Goal: Task Accomplishment & Management: Manage account settings

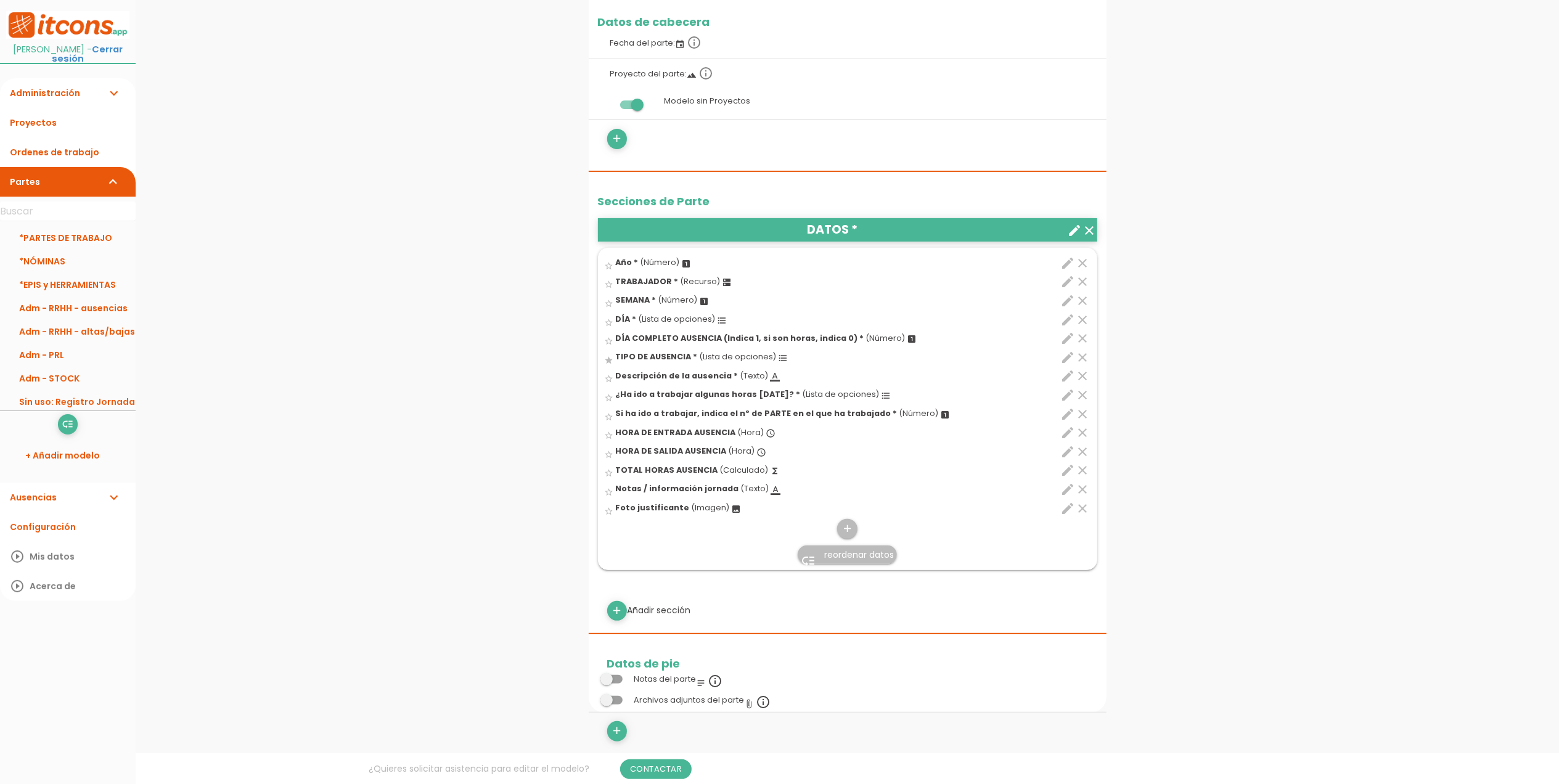
scroll to position [247, 0]
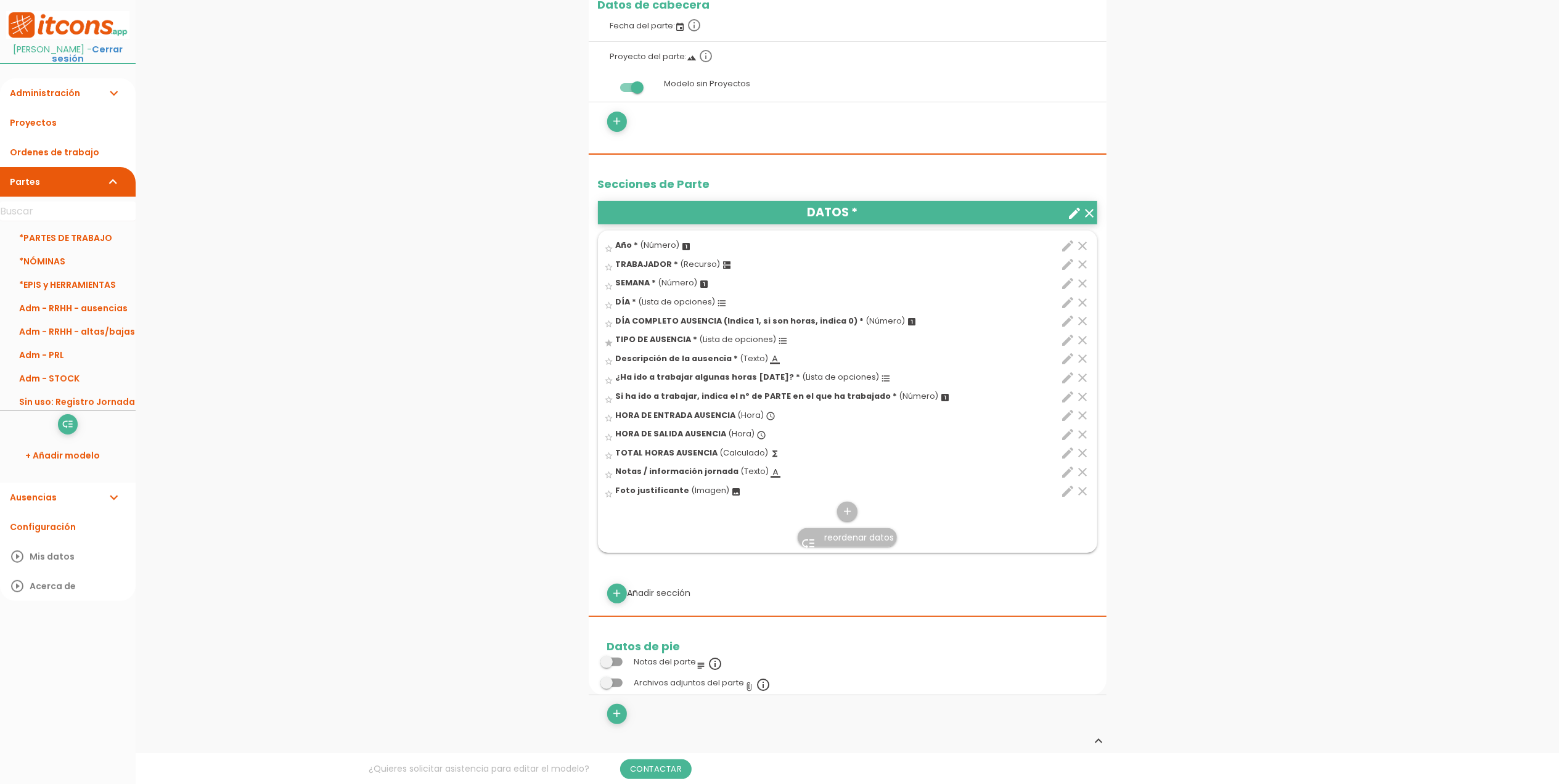
click at [1073, 212] on icon "create" at bounding box center [1075, 213] width 14 height 14
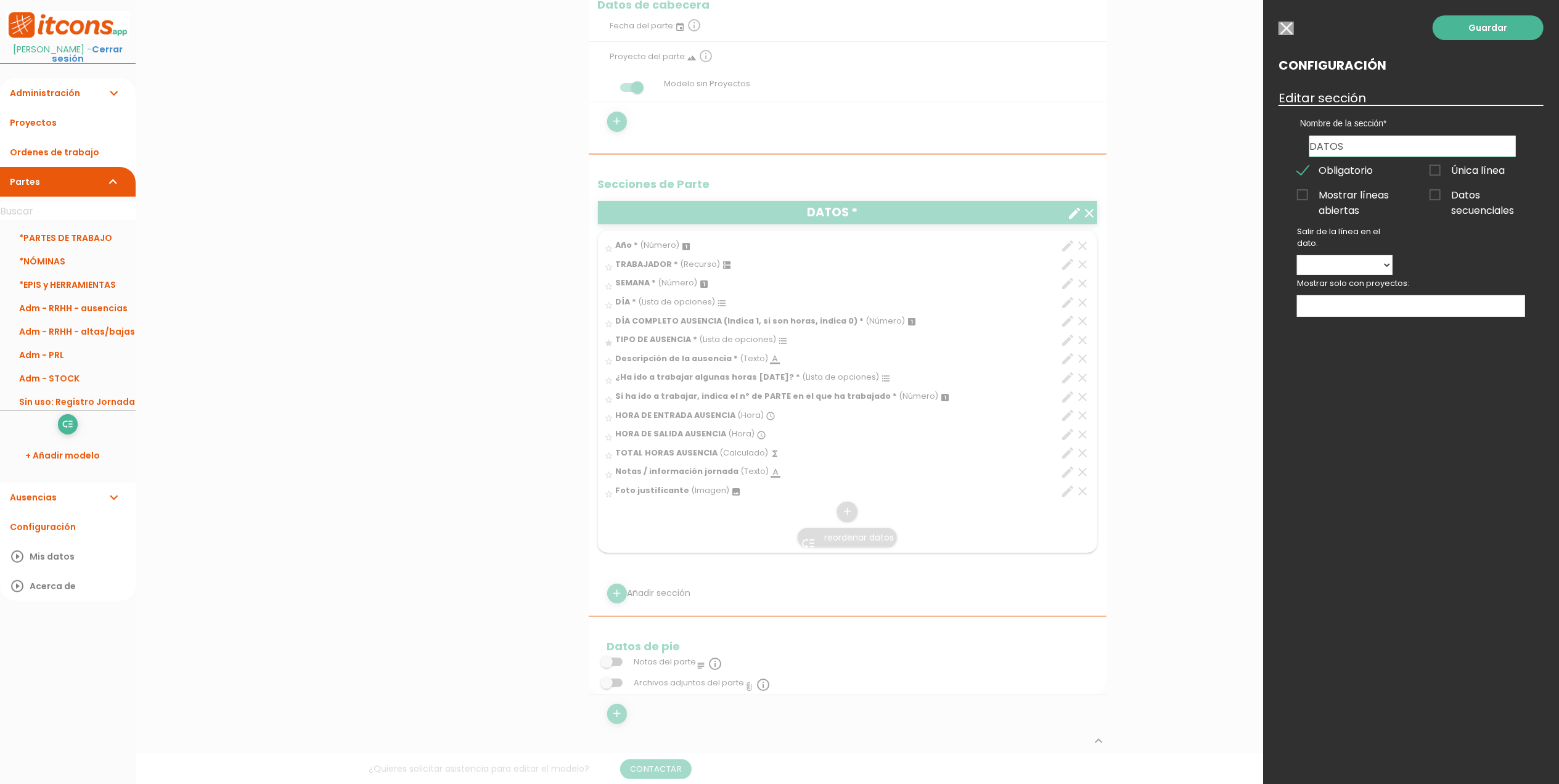
click at [1441, 170] on span "Única línea" at bounding box center [1467, 170] width 76 height 15
click at [0, 0] on input "Única línea" at bounding box center [0, 0] width 0 height 0
click at [1469, 30] on link "Guardar" at bounding box center [1488, 27] width 111 height 25
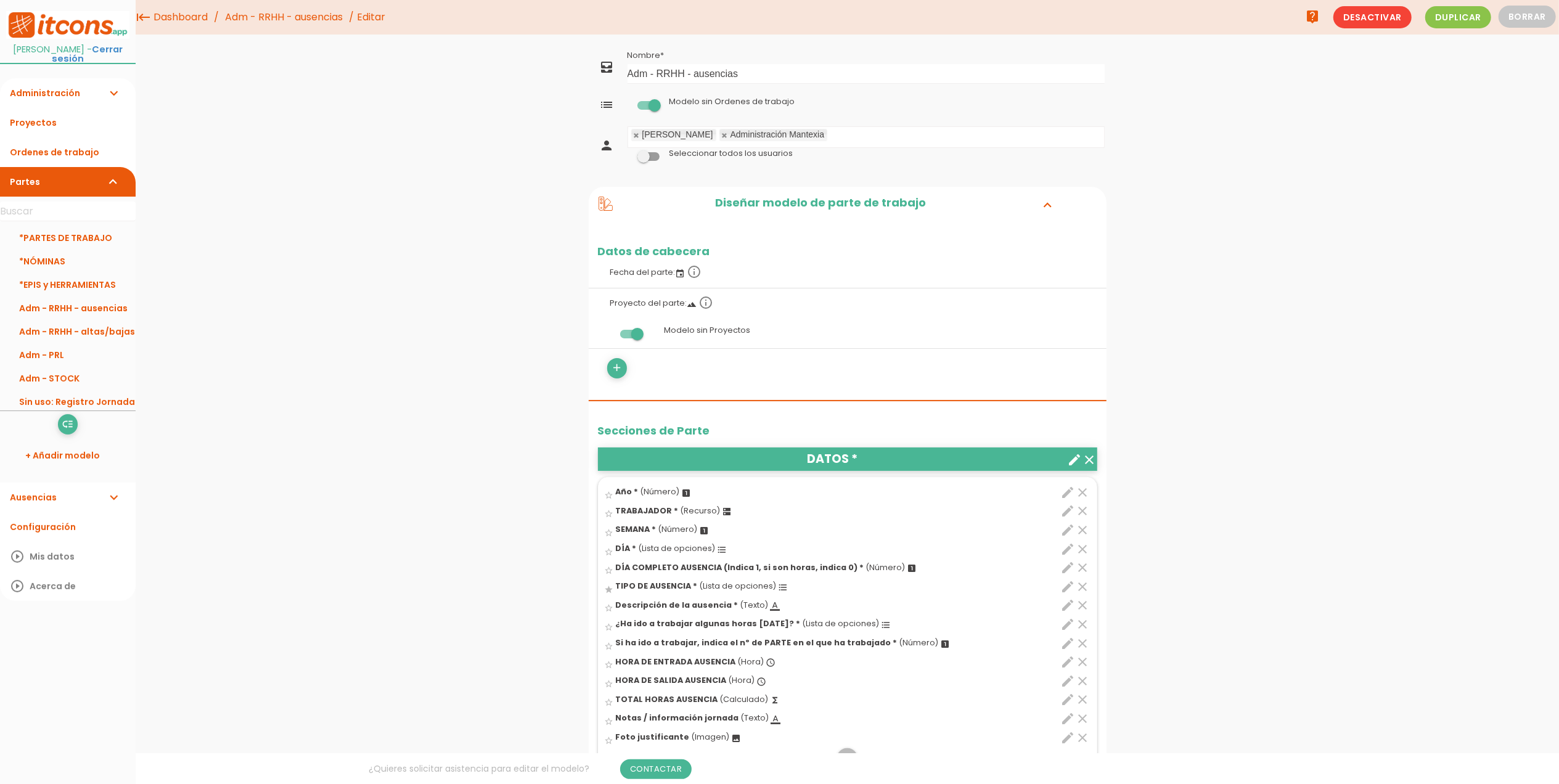
click at [262, 6] on link "Adm - RRHH - ausencias" at bounding box center [284, 17] width 124 height 35
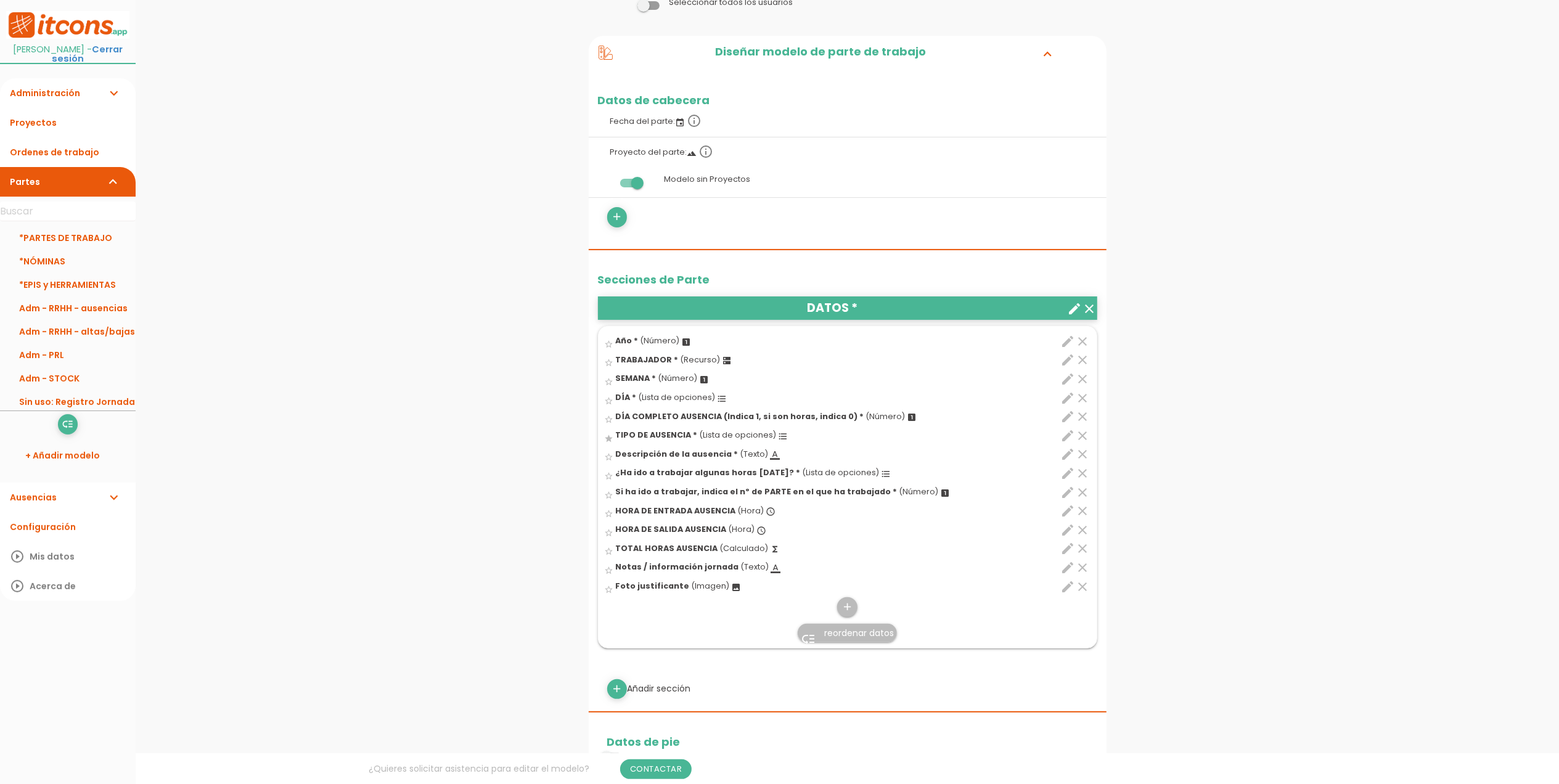
scroll to position [164, 0]
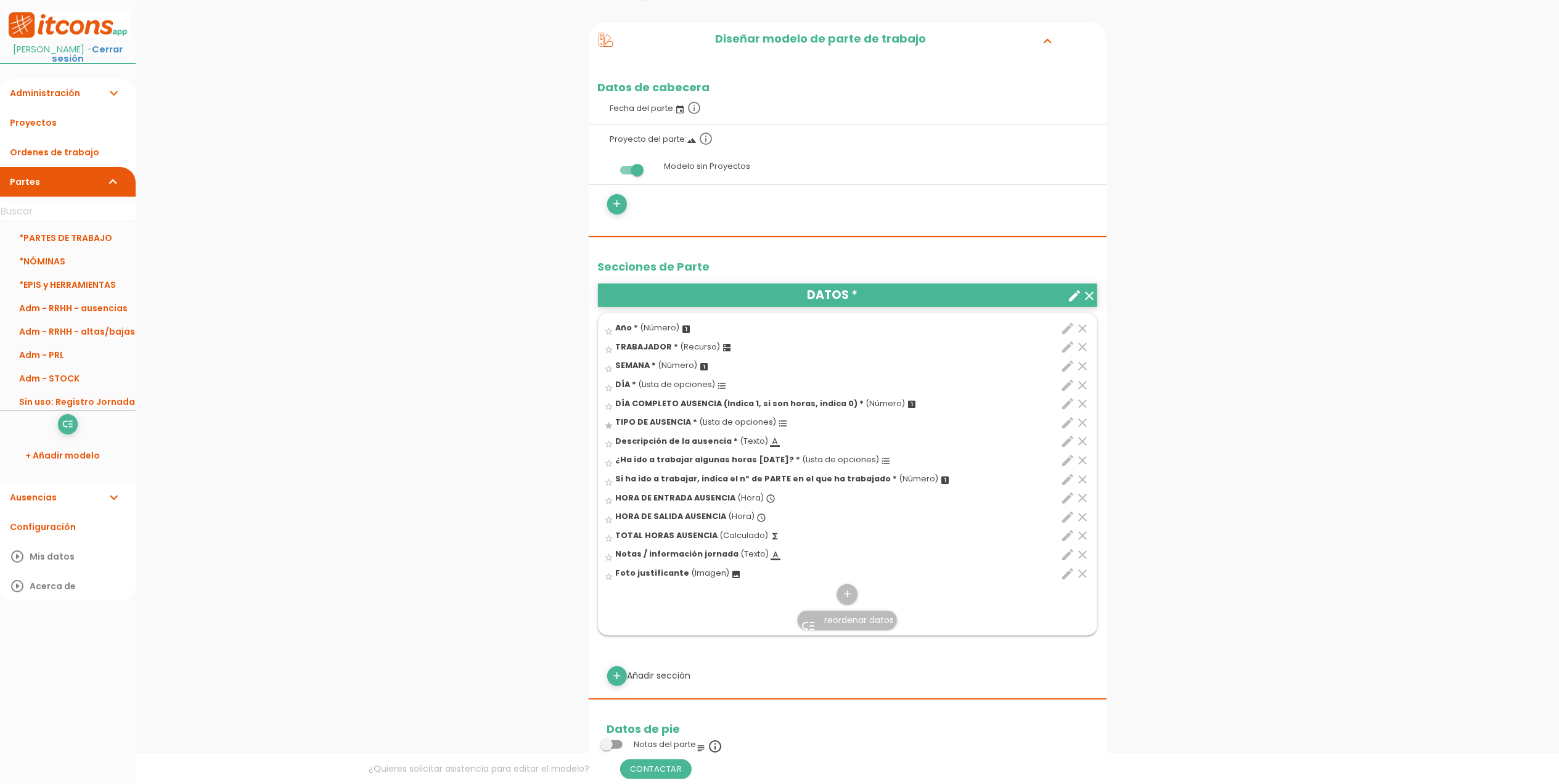
click at [1063, 402] on icon "edit" at bounding box center [1068, 403] width 14 height 14
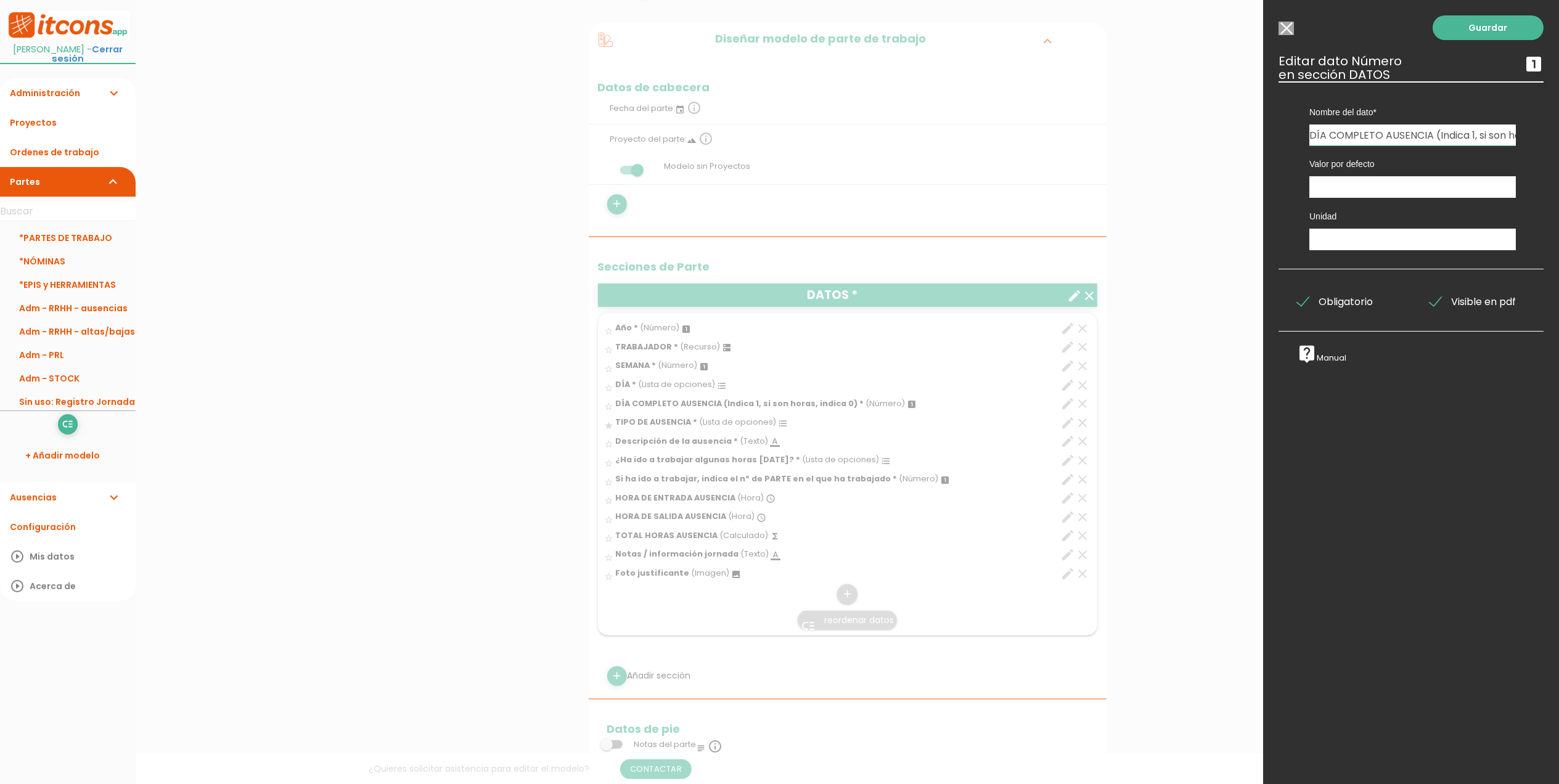
click at [1434, 129] on input "DÍA COMPLETO AUSENCIA (Indica 1, si son horas, indica 0)" at bounding box center [1413, 135] width 207 height 21
click at [1478, 134] on input "DÍA COMPLETO AUSENCIA (Indica 1, si son horas, indica 0)" at bounding box center [1413, 135] width 207 height 21
click at [1473, 136] on input "DÍA COMPLETO AUSENCIA (Indica 1, si son horas, indica 0)" at bounding box center [1413, 135] width 207 height 21
drag, startPoint x: 1458, startPoint y: 134, endPoint x: 1403, endPoint y: 129, distance: 55.2
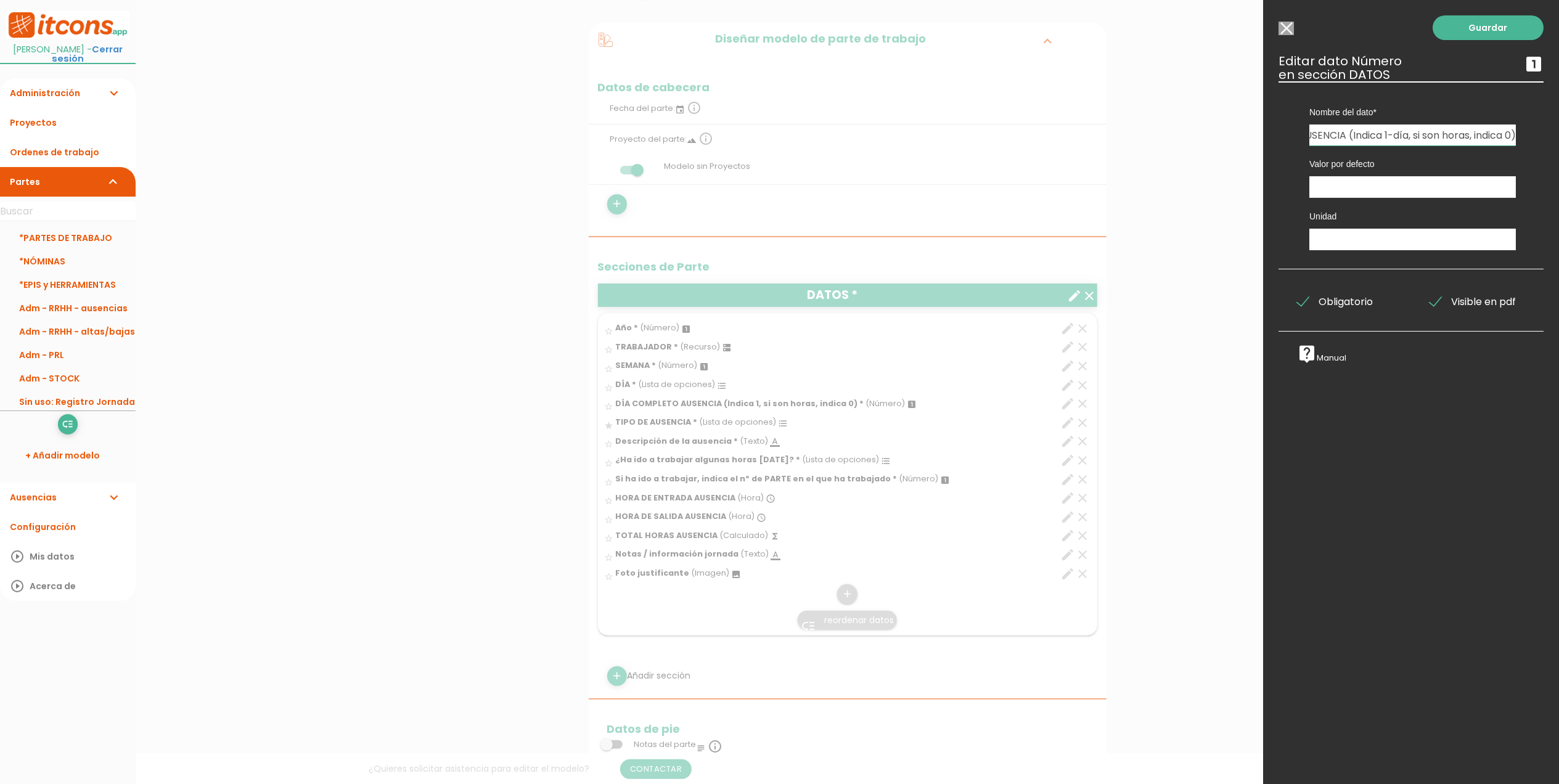
click at [1403, 129] on input "DÍA COMPLETO AUSENCIA (Indica 1-día, si son horas, indica 0)" at bounding box center [1413, 135] width 207 height 21
click at [1432, 133] on input "DÍA COMPLETO AUSENCIA (Indica 1-día, indica 0)" at bounding box center [1413, 135] width 207 height 21
click at [1500, 129] on input "DÍA COMPLETO AUSENCIA (Indica 0-día, indica 0)" at bounding box center [1413, 135] width 207 height 21
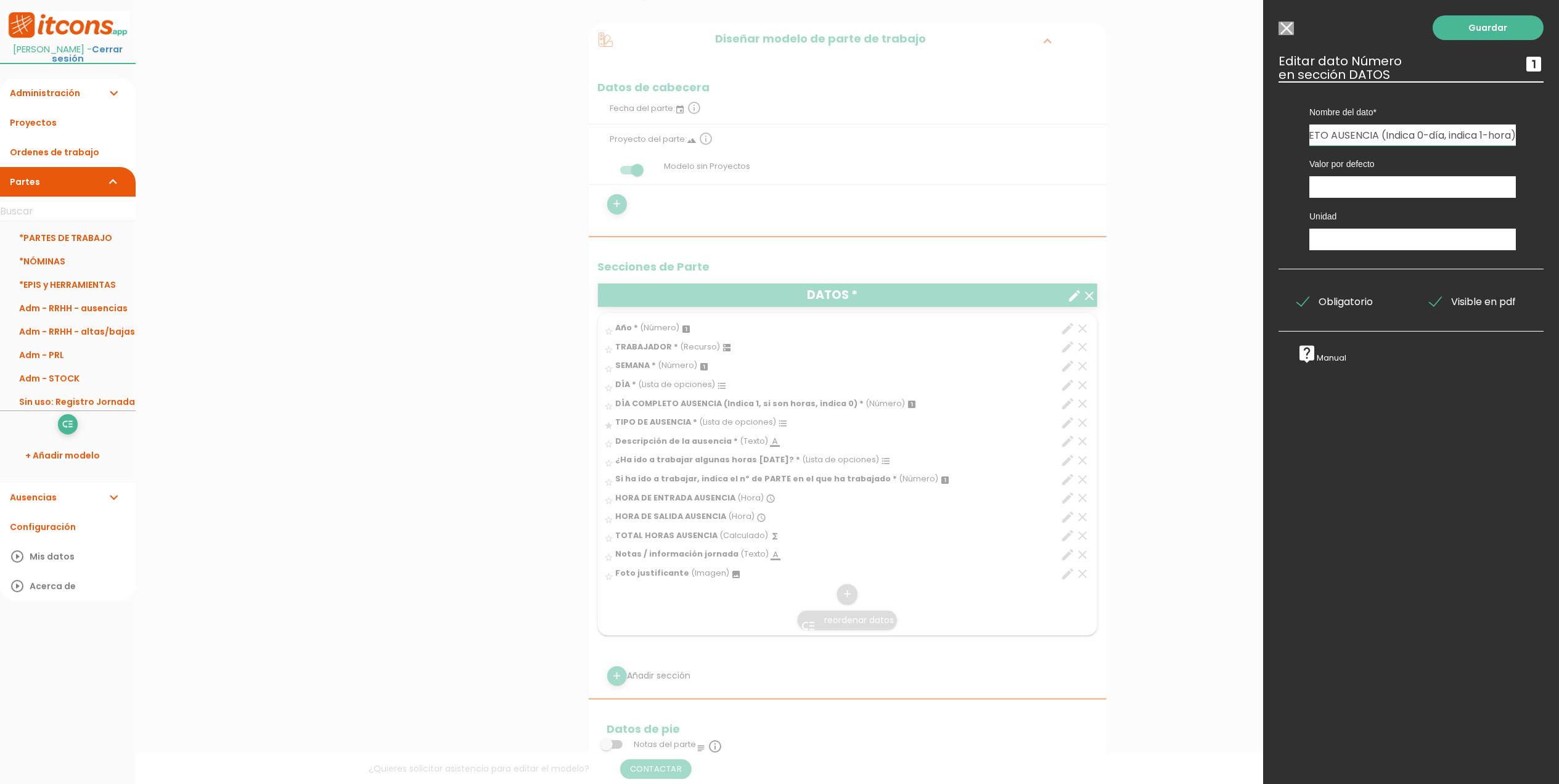
scroll to position [0, 70]
click at [1405, 137] on input "DÍA COMPLETO AUSENCIA (Indica 0-día, indica 1-horas)" at bounding box center [1413, 135] width 207 height 21
click at [1471, 133] on input "DÍA COMPLETO AUSENCIA (Indica 1-día, indica 1-horas)" at bounding box center [1413, 135] width 207 height 21
click at [1492, 126] on input "DÍA COMPLETO AUSENCIA (Indica 1-día, indica 0-horas)" at bounding box center [1413, 135] width 207 height 21
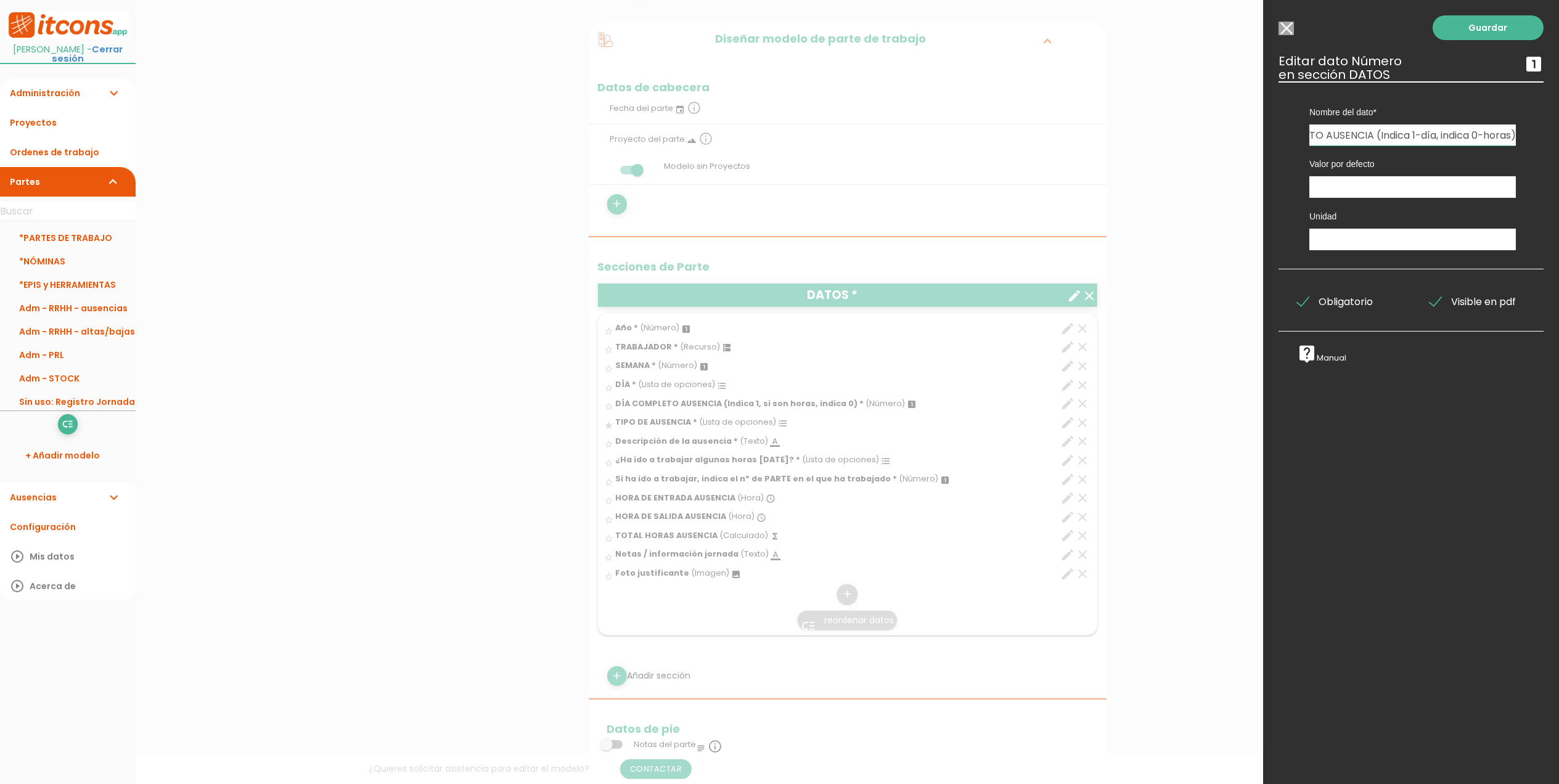
scroll to position [0, 74]
type input "DÍA COMPLETO AUSENCIA (Indica 1-día, indica 0-horas)"
click at [1486, 33] on link "Guardar" at bounding box center [1488, 27] width 111 height 25
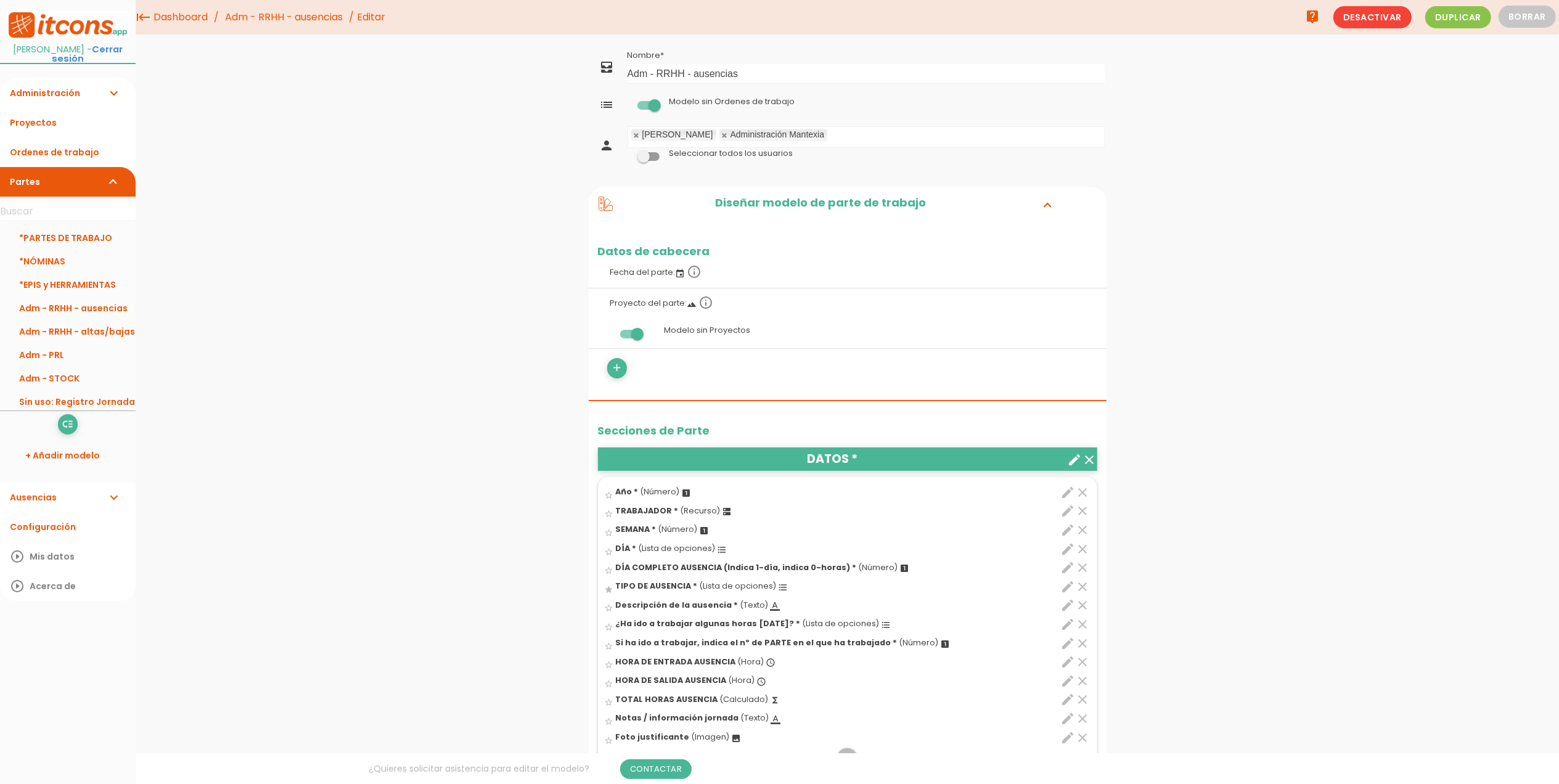
click at [287, 11] on link "Adm - RRHH - ausencias" at bounding box center [284, 17] width 124 height 35
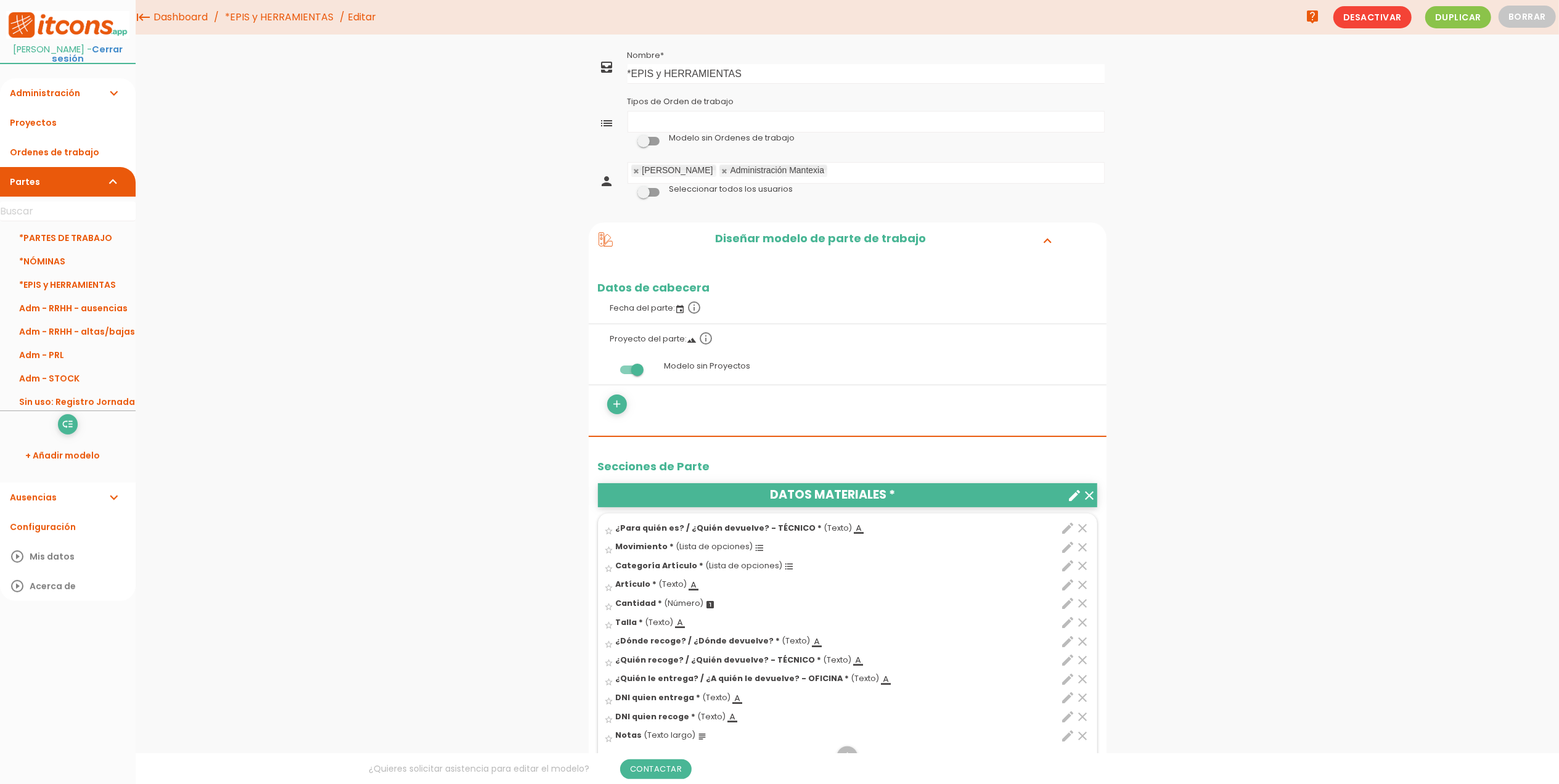
click at [649, 190] on span at bounding box center [649, 192] width 23 height 9
click at [628, 190] on input "checkbox" at bounding box center [628, 190] width 0 height 0
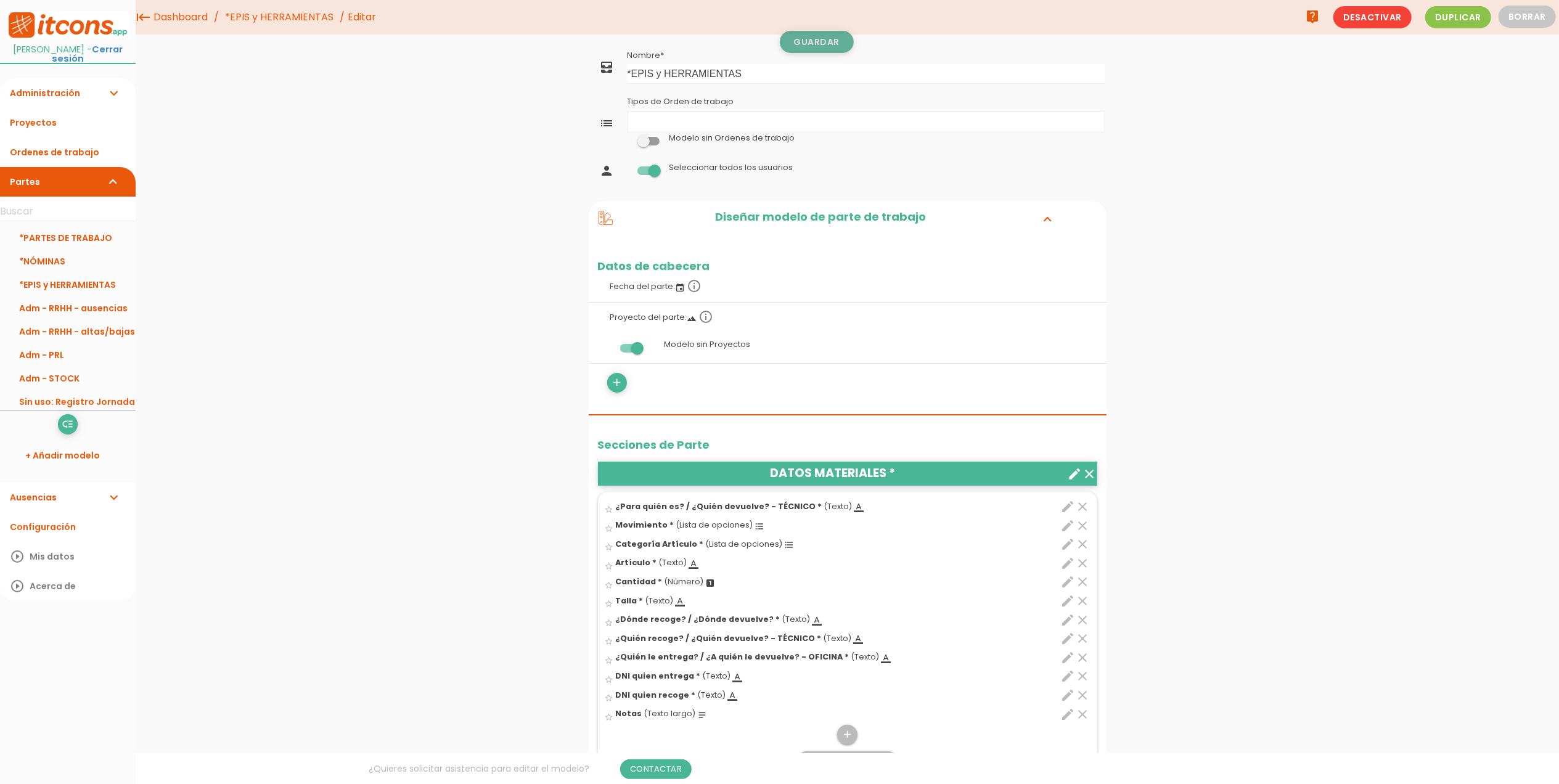
click at [816, 51] on link "Guardar" at bounding box center [817, 42] width 74 height 22
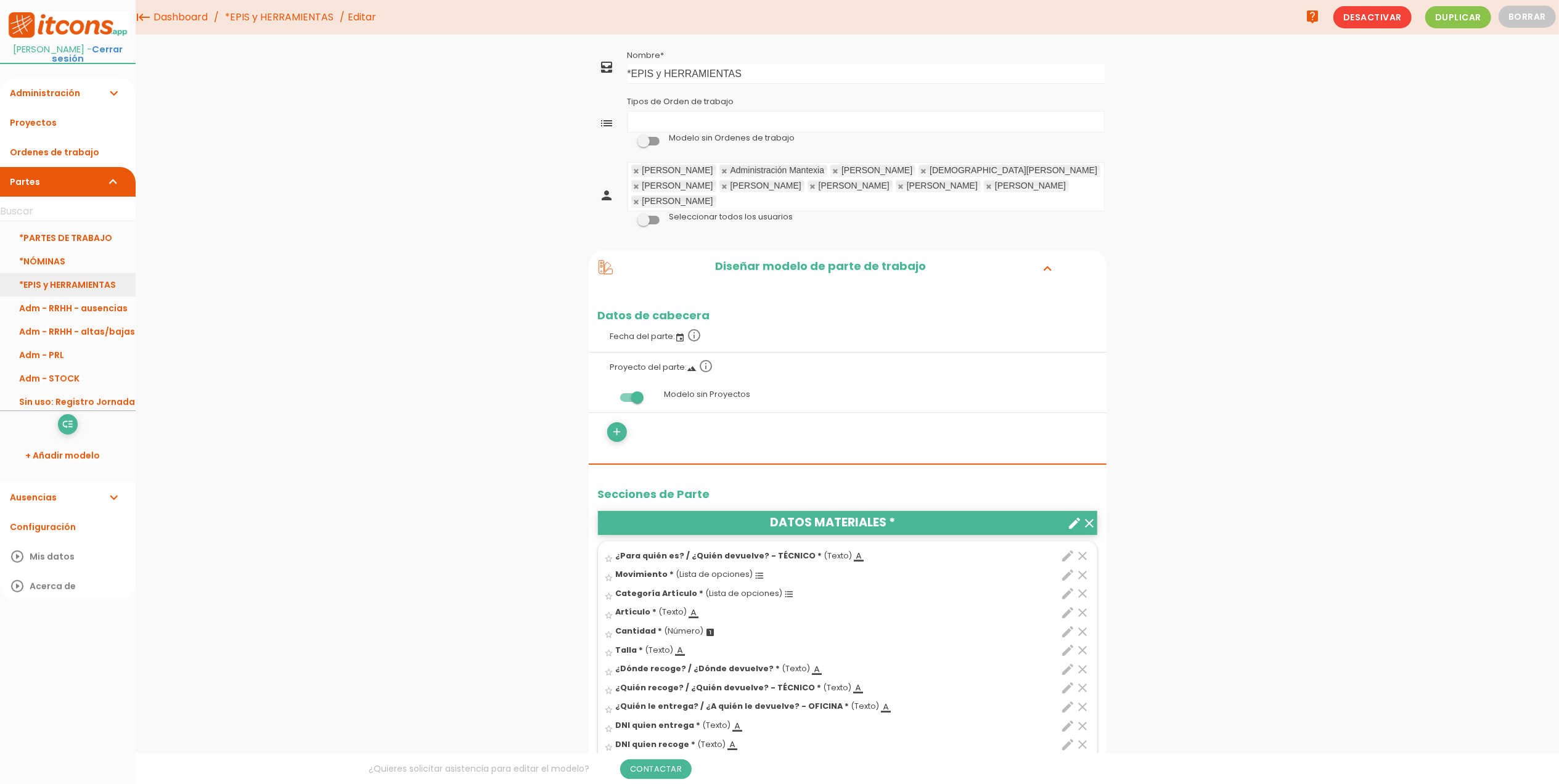
click at [65, 286] on link "*EPIS y HERRAMIENTAS" at bounding box center [68, 284] width 136 height 23
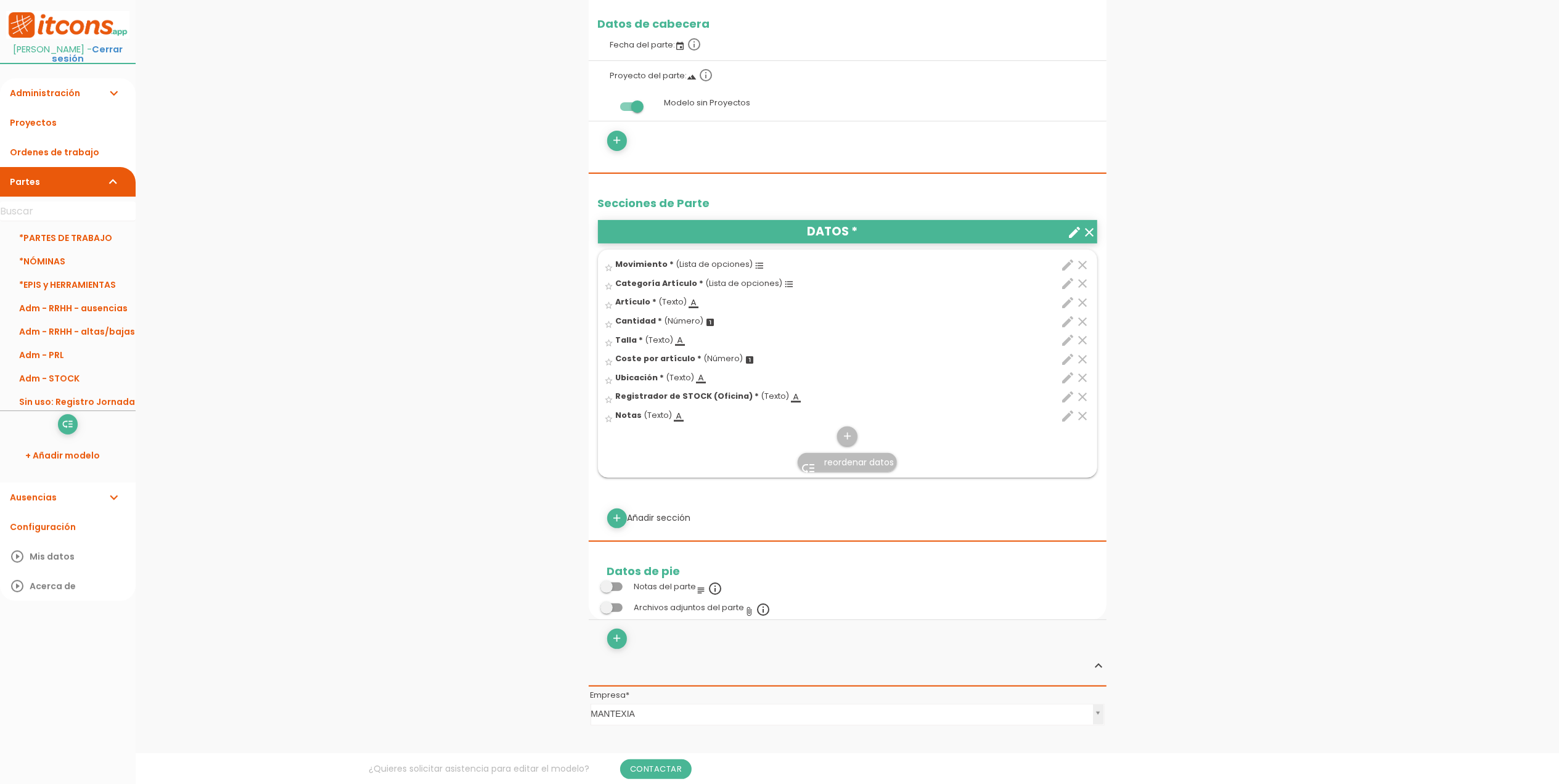
scroll to position [247, 0]
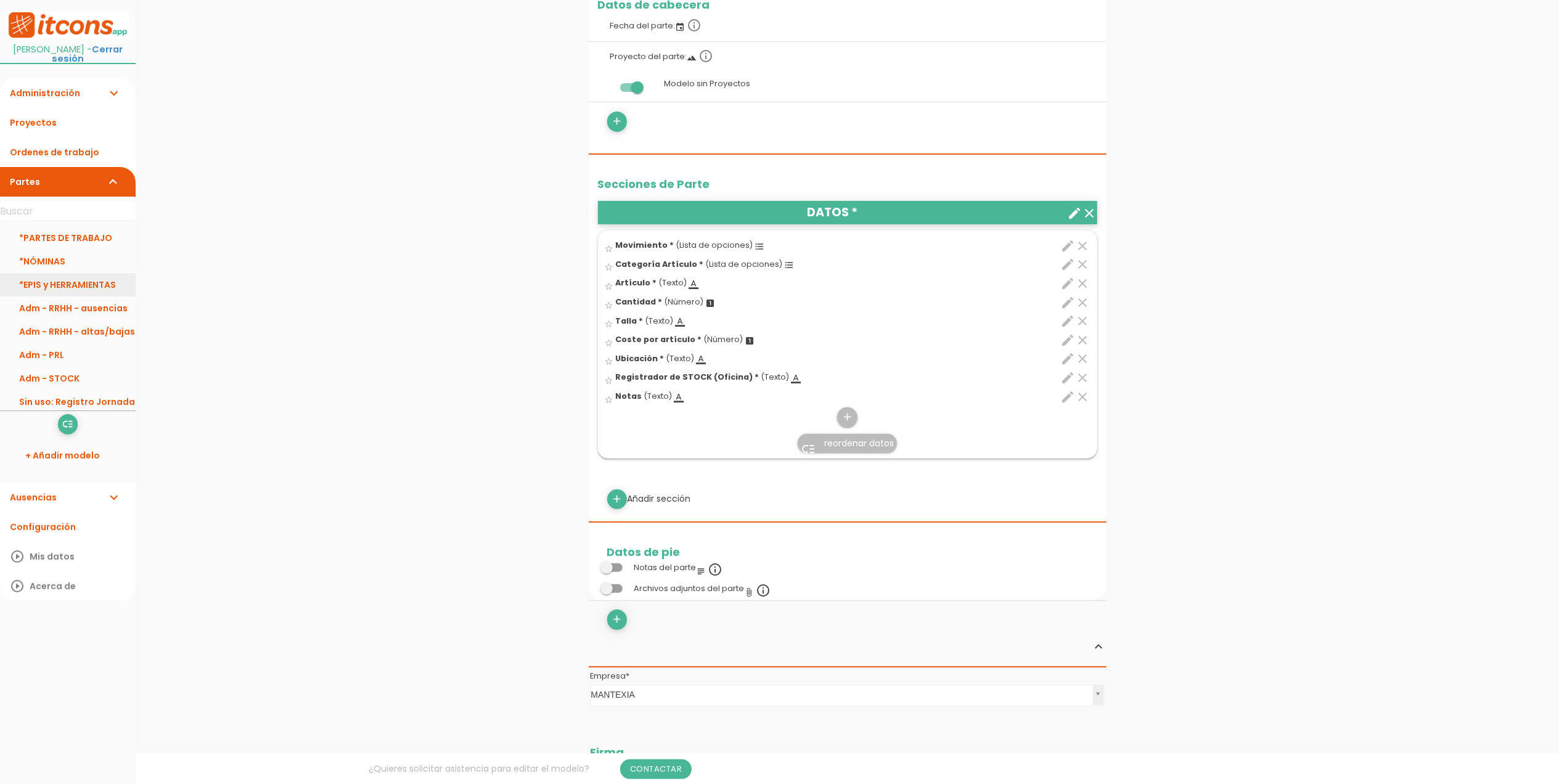
click at [59, 286] on link "*EPIS y HERRAMIENTAS" at bounding box center [68, 284] width 136 height 23
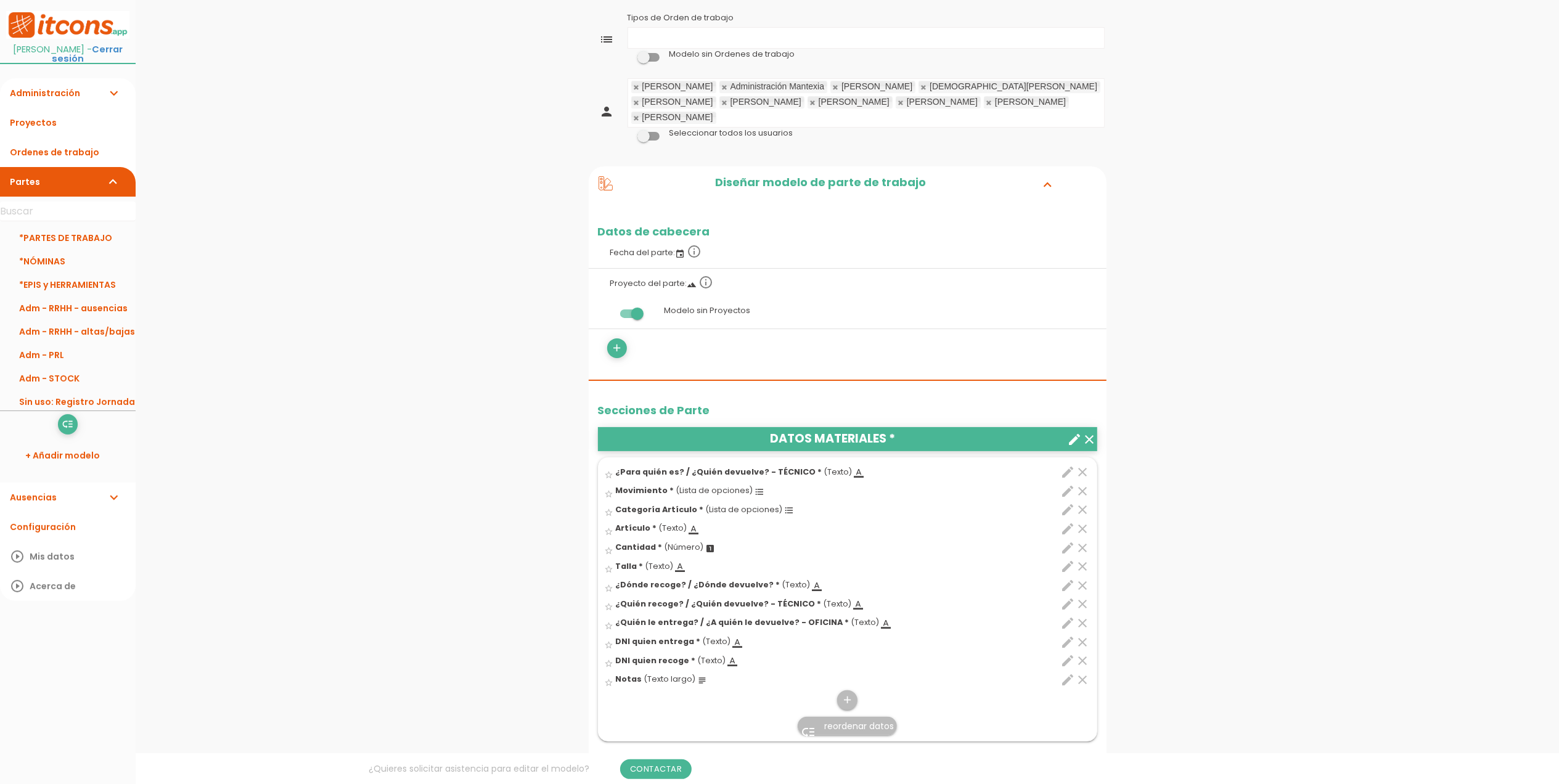
scroll to position [247, 0]
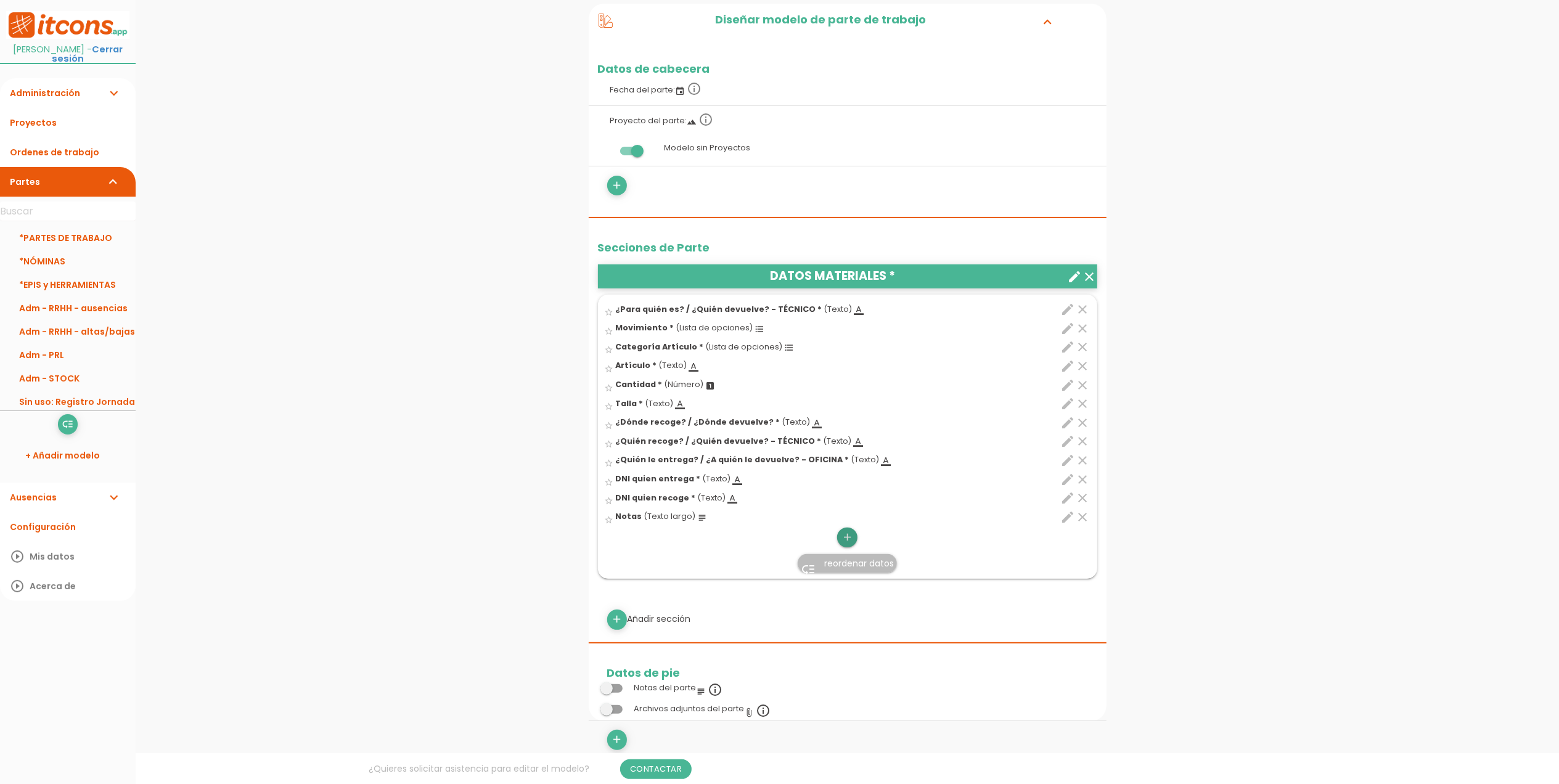
click at [841, 537] on icon "add" at bounding box center [847, 537] width 12 height 20
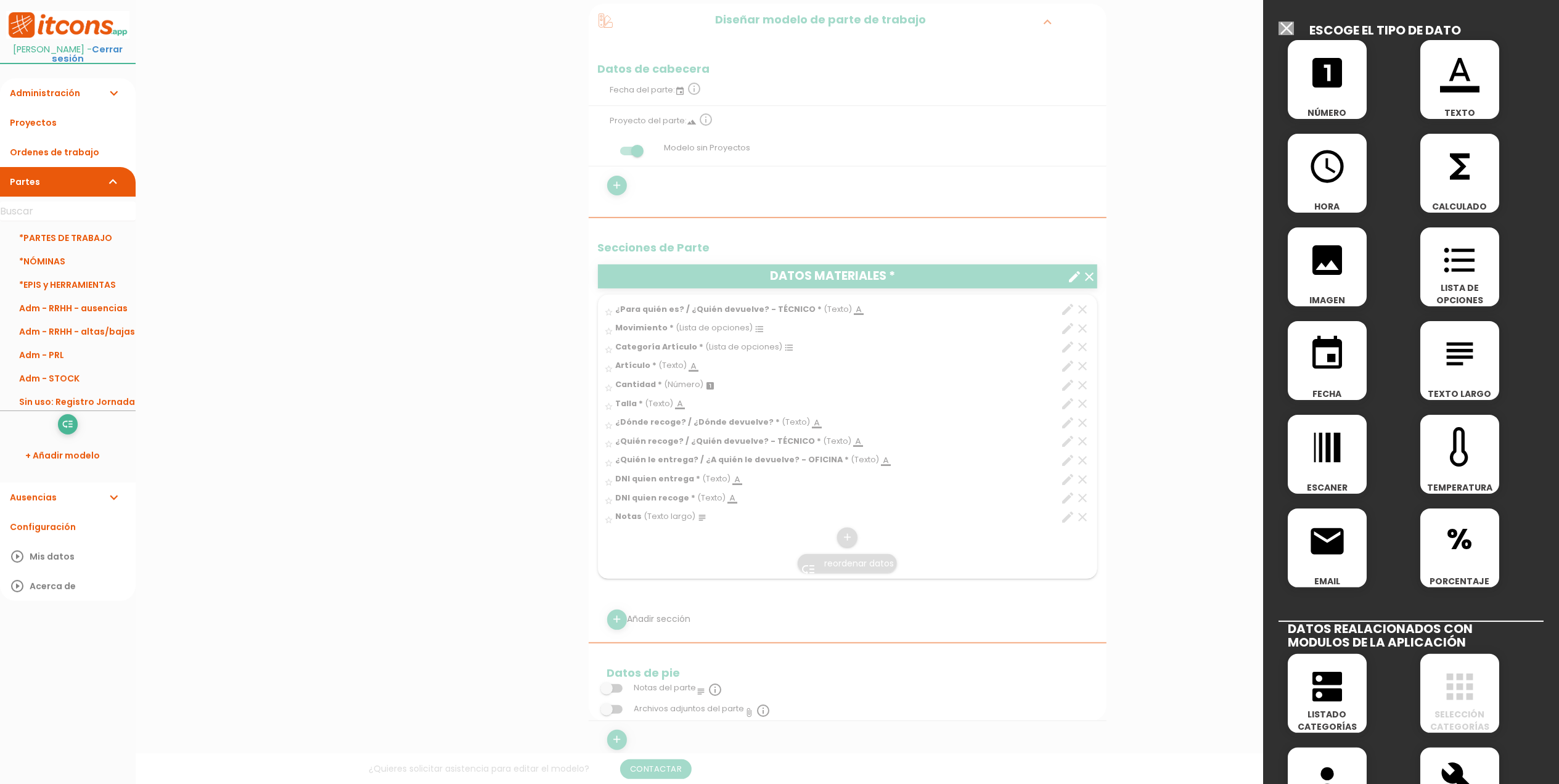
click at [1307, 84] on span "looks_one" at bounding box center [1328, 66] width 79 height 52
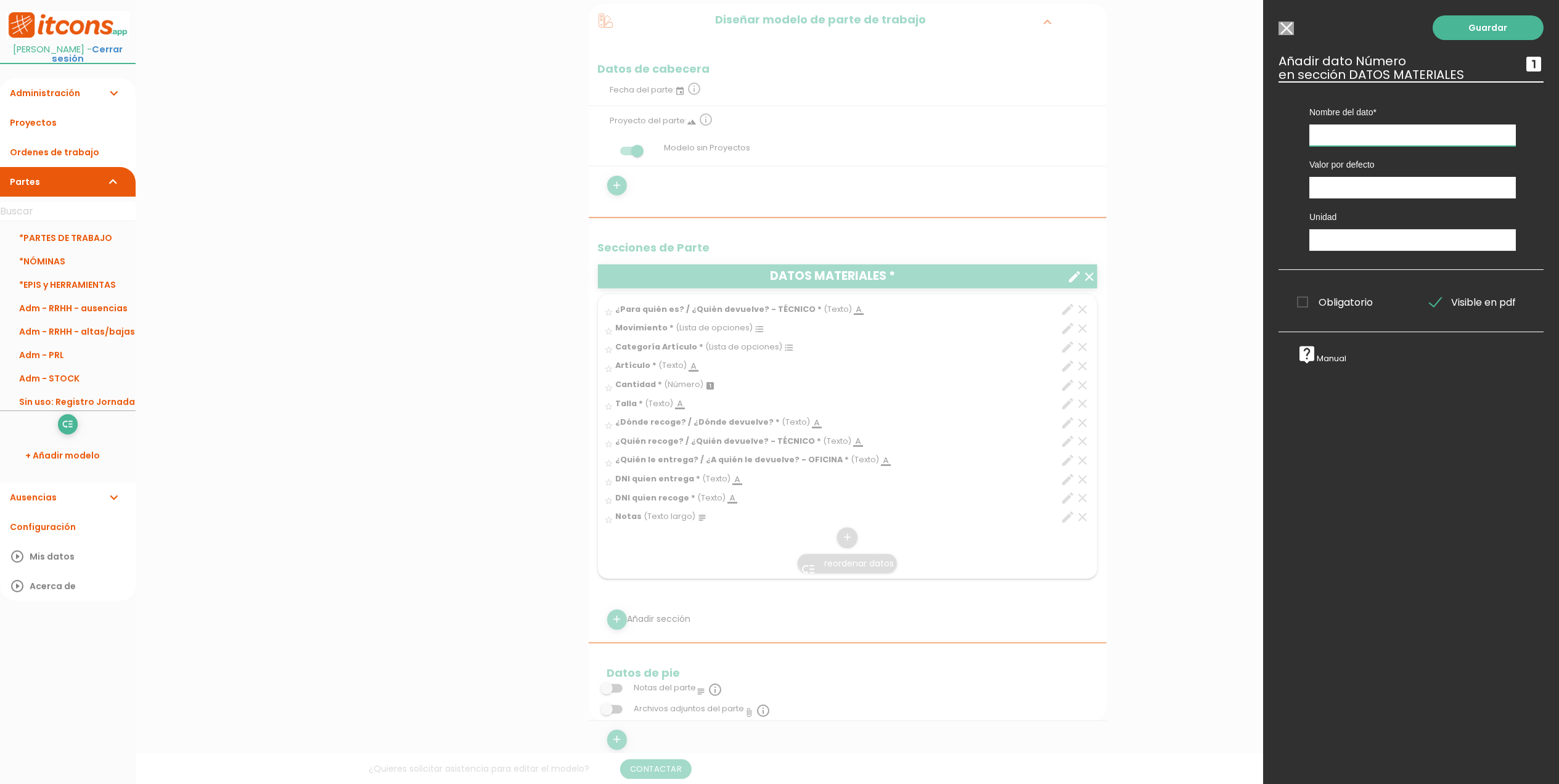
click at [1345, 139] on input "text" at bounding box center [1413, 135] width 207 height 22
type input "Coste artículo"
click at [1299, 303] on span "Obligatorio" at bounding box center [1335, 302] width 76 height 15
click at [0, 0] on input "Obligatorio" at bounding box center [0, 0] width 0 height 0
click at [1325, 239] on input "text" at bounding box center [1413, 239] width 207 height 22
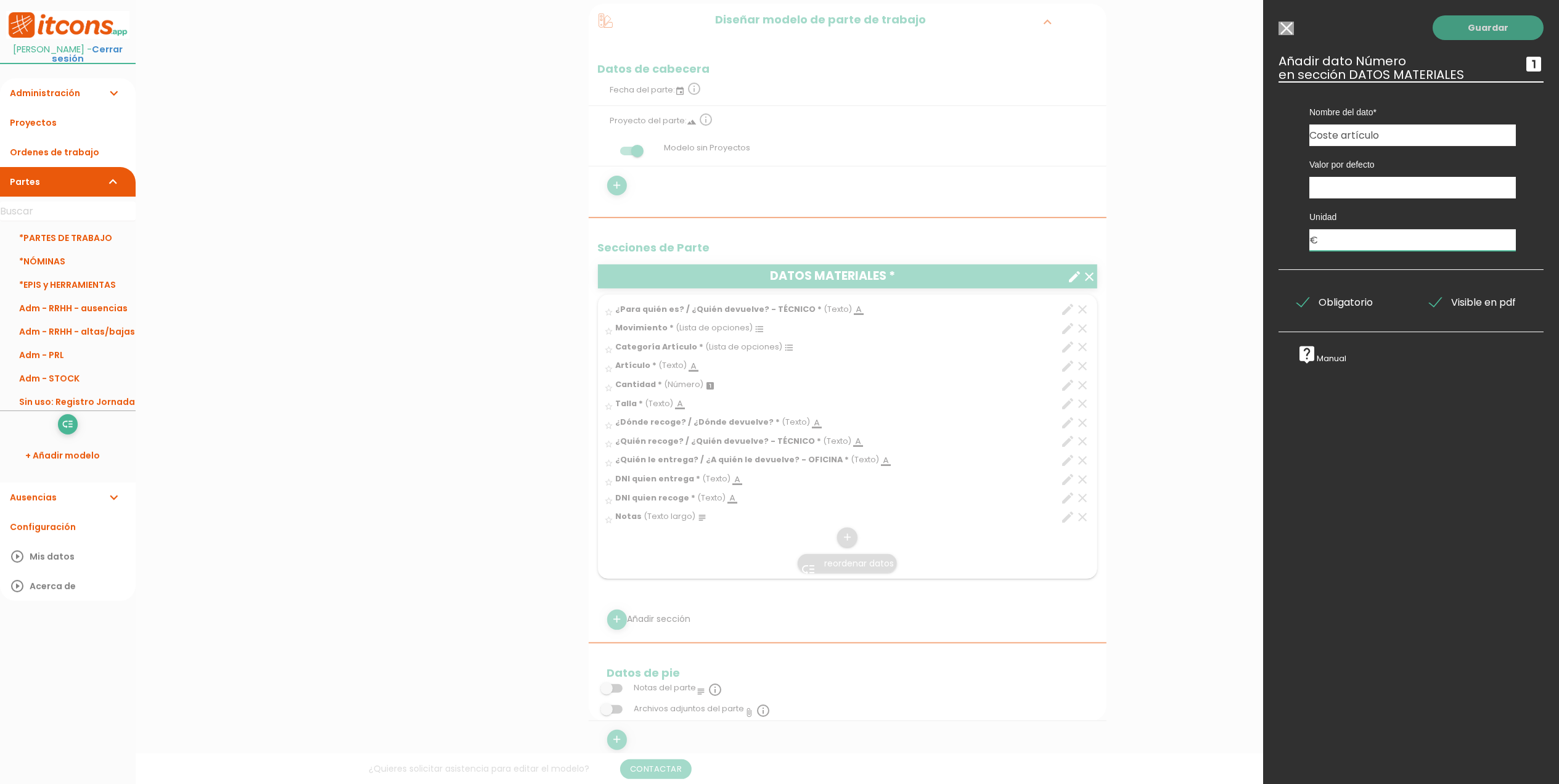
type input "€"
click at [1479, 26] on link "Guardar" at bounding box center [1488, 27] width 111 height 25
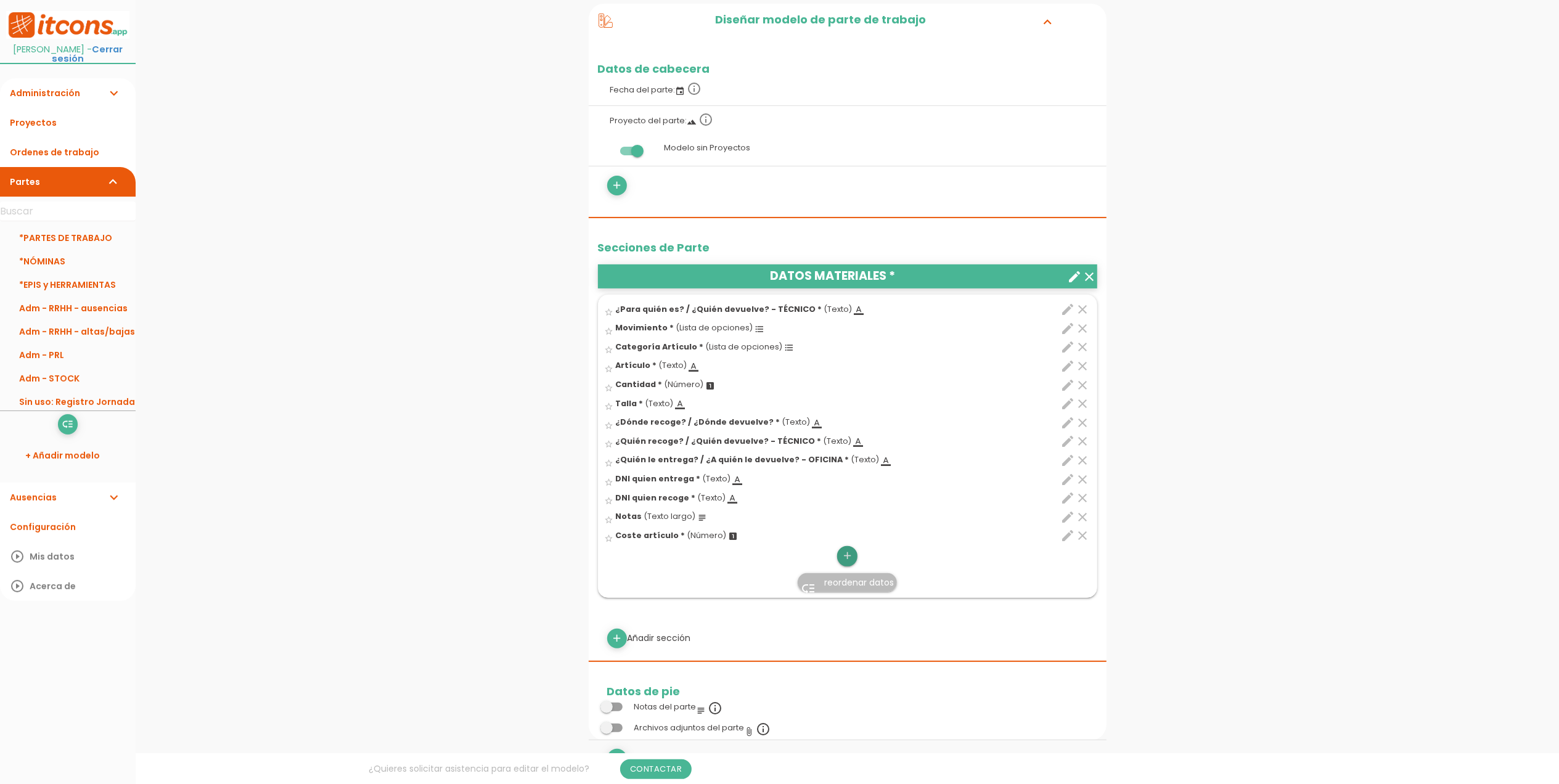
click at [844, 555] on icon "add" at bounding box center [847, 556] width 12 height 20
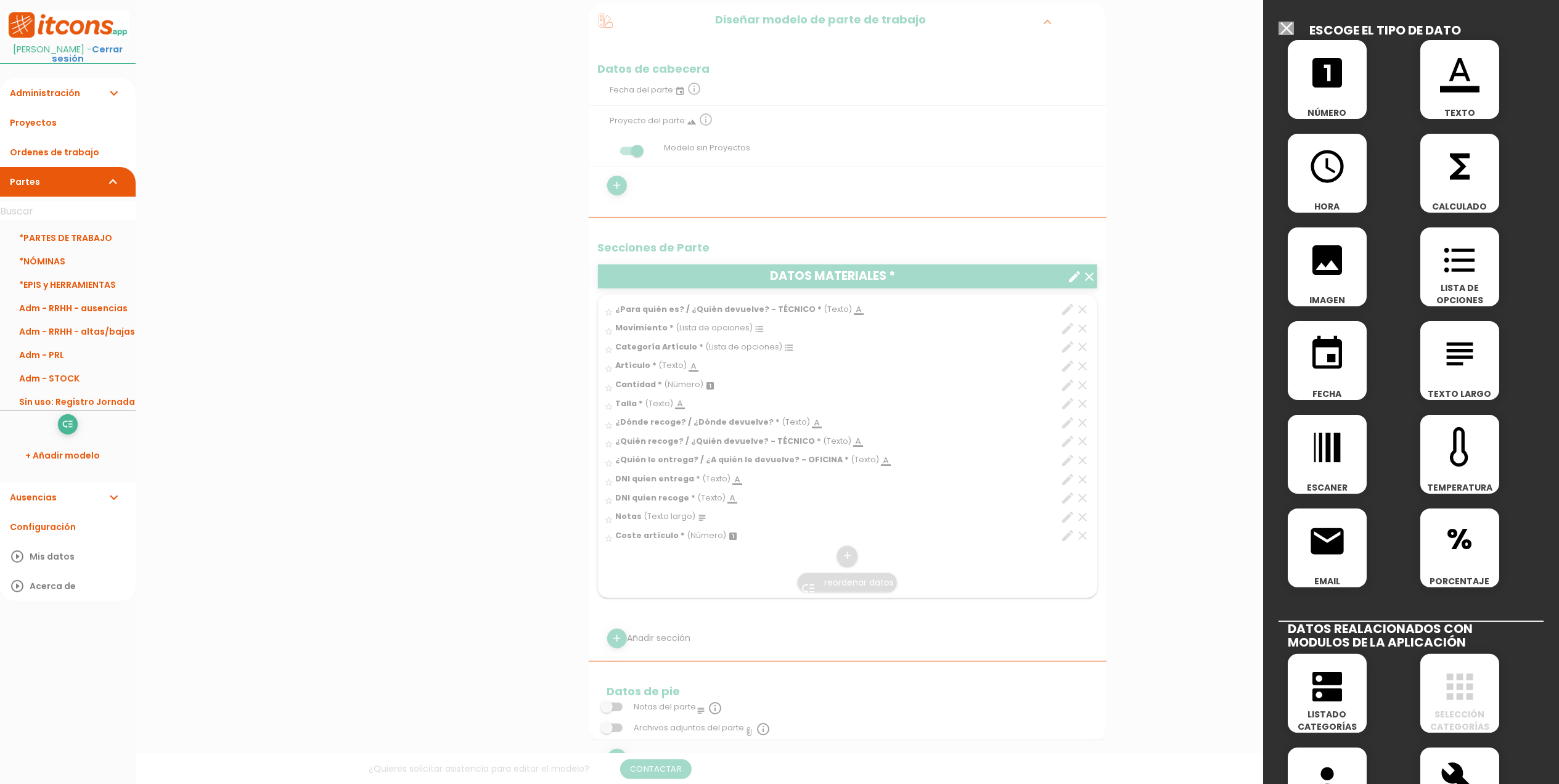
click at [1471, 62] on icon "format_color_text" at bounding box center [1459, 72] width 39 height 39
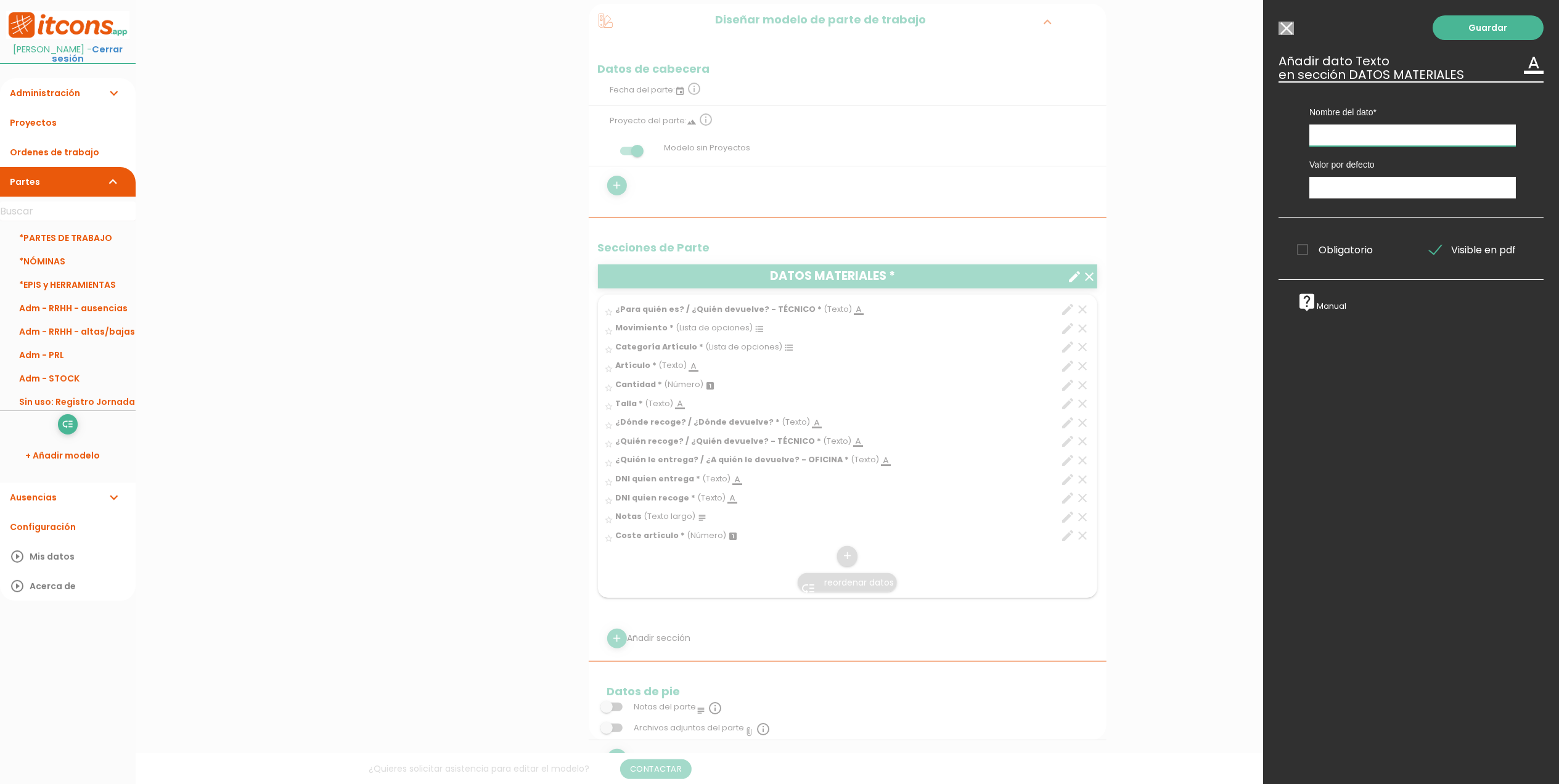
click at [1332, 141] on input "text" at bounding box center [1413, 135] width 207 height 22
type input "Ubicación (solo si es entrada)"
click at [1300, 252] on span "Obligatorio" at bounding box center [1335, 250] width 76 height 15
click at [0, 0] on input "Obligatorio" at bounding box center [0, 0] width 0 height 0
click at [1470, 28] on link "Guardar" at bounding box center [1488, 27] width 111 height 25
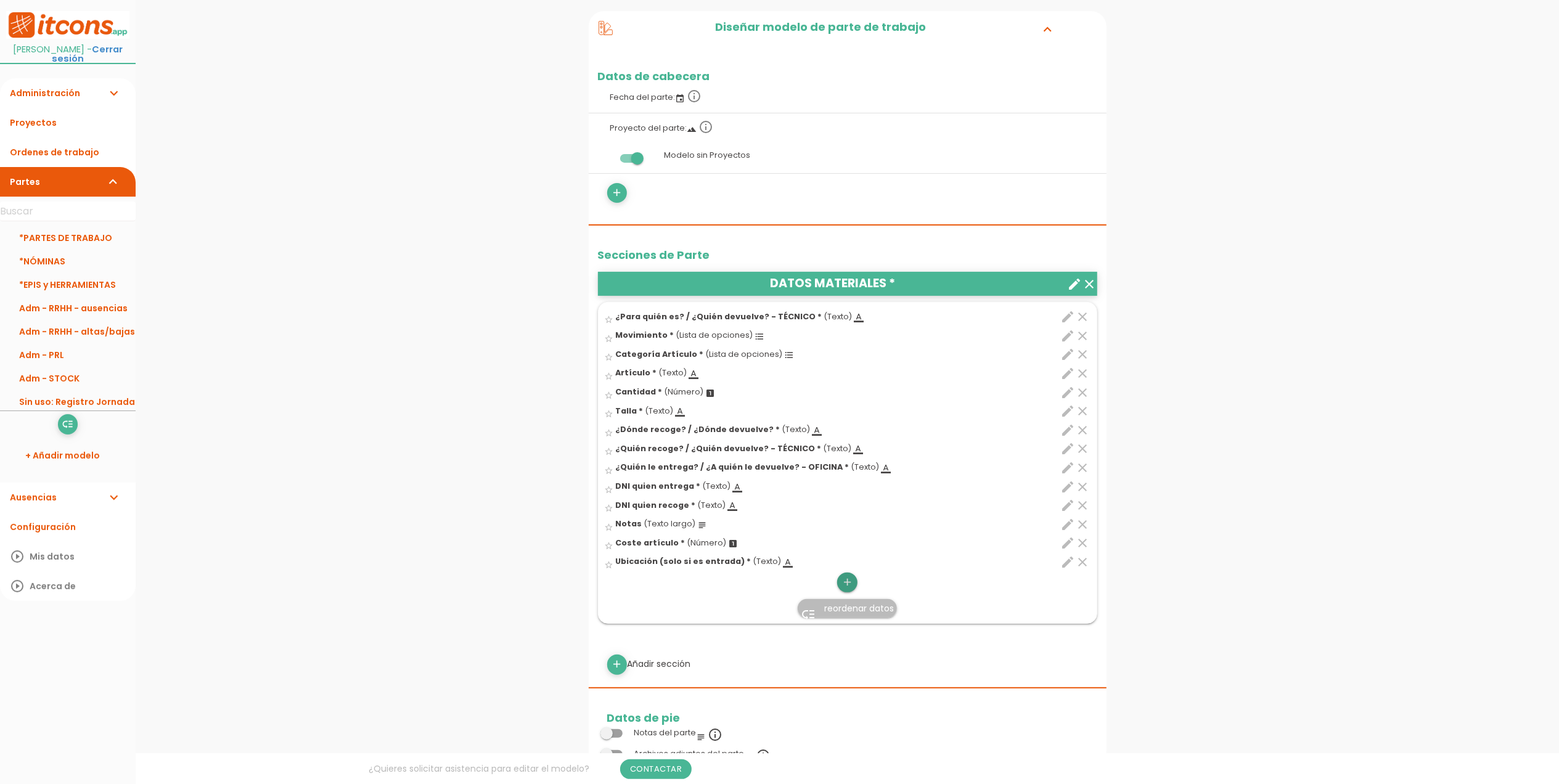
click at [849, 584] on icon "add" at bounding box center [847, 582] width 12 height 20
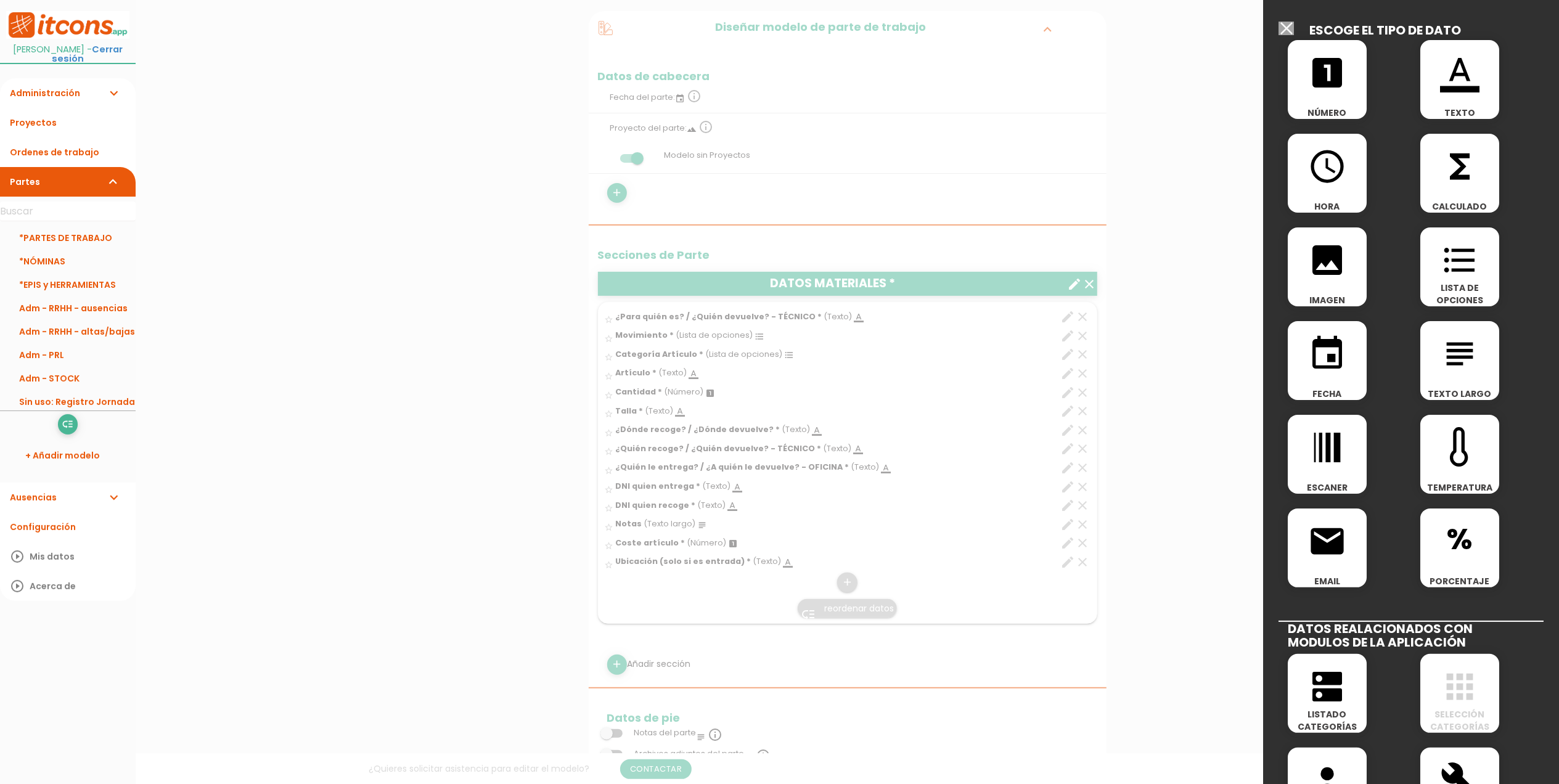
click at [1285, 26] on input "Modelo sin Ordenes de trabajo" at bounding box center [1286, 28] width 15 height 14
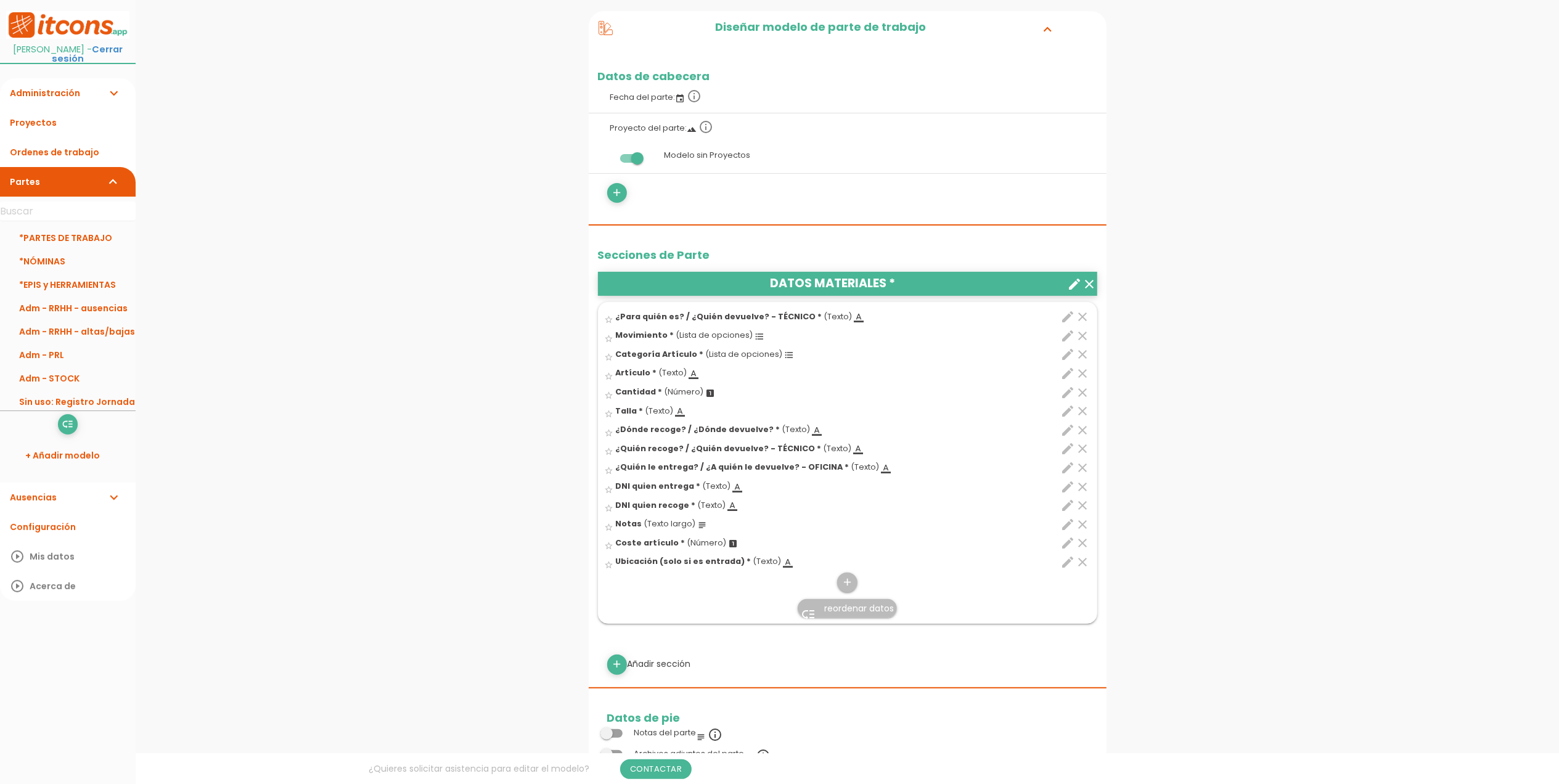
click at [828, 612] on span "reordenar datos" at bounding box center [859, 608] width 70 height 12
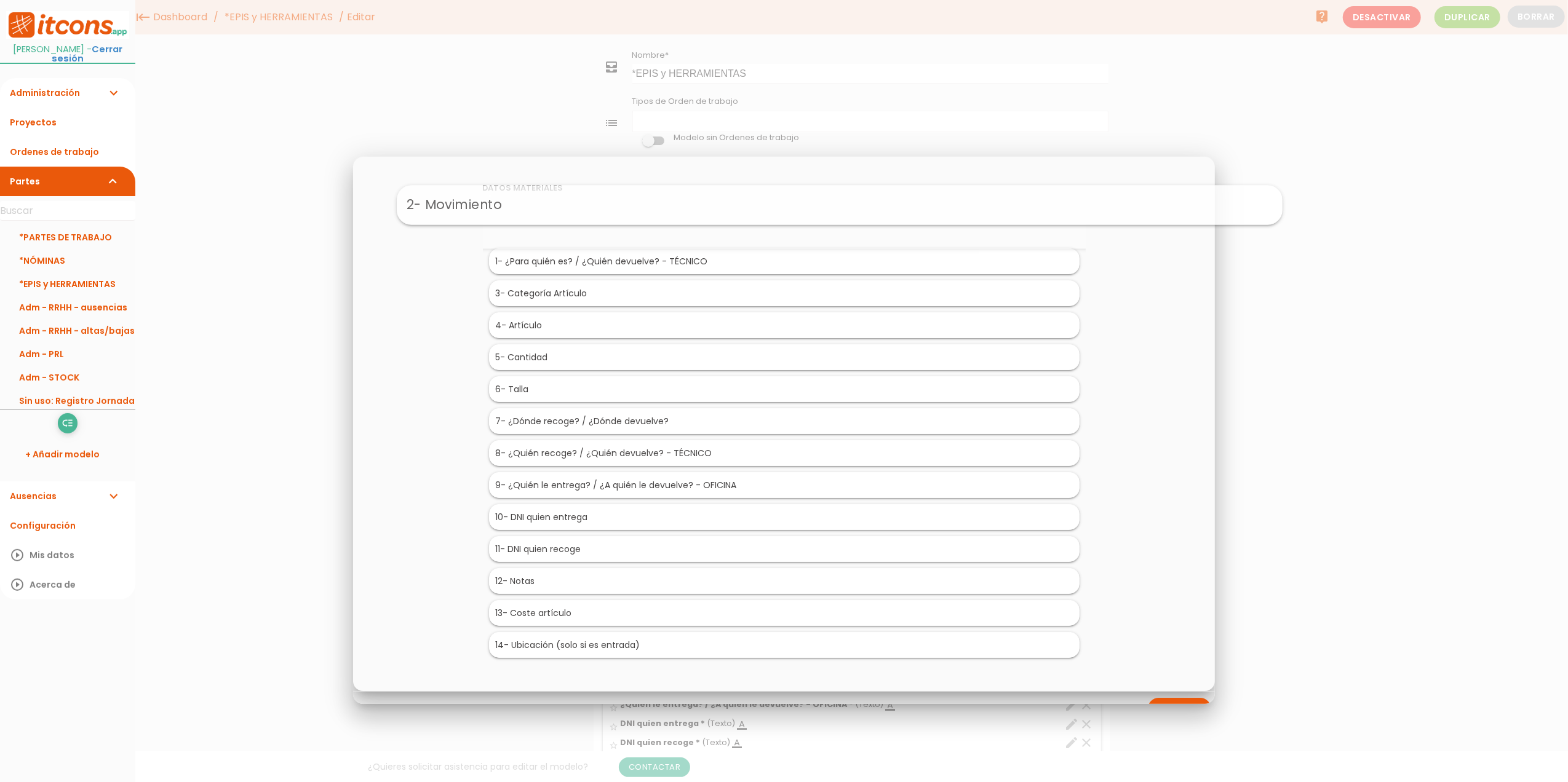
drag, startPoint x: 550, startPoint y: 265, endPoint x: 605, endPoint y: 208, distance: 79.2
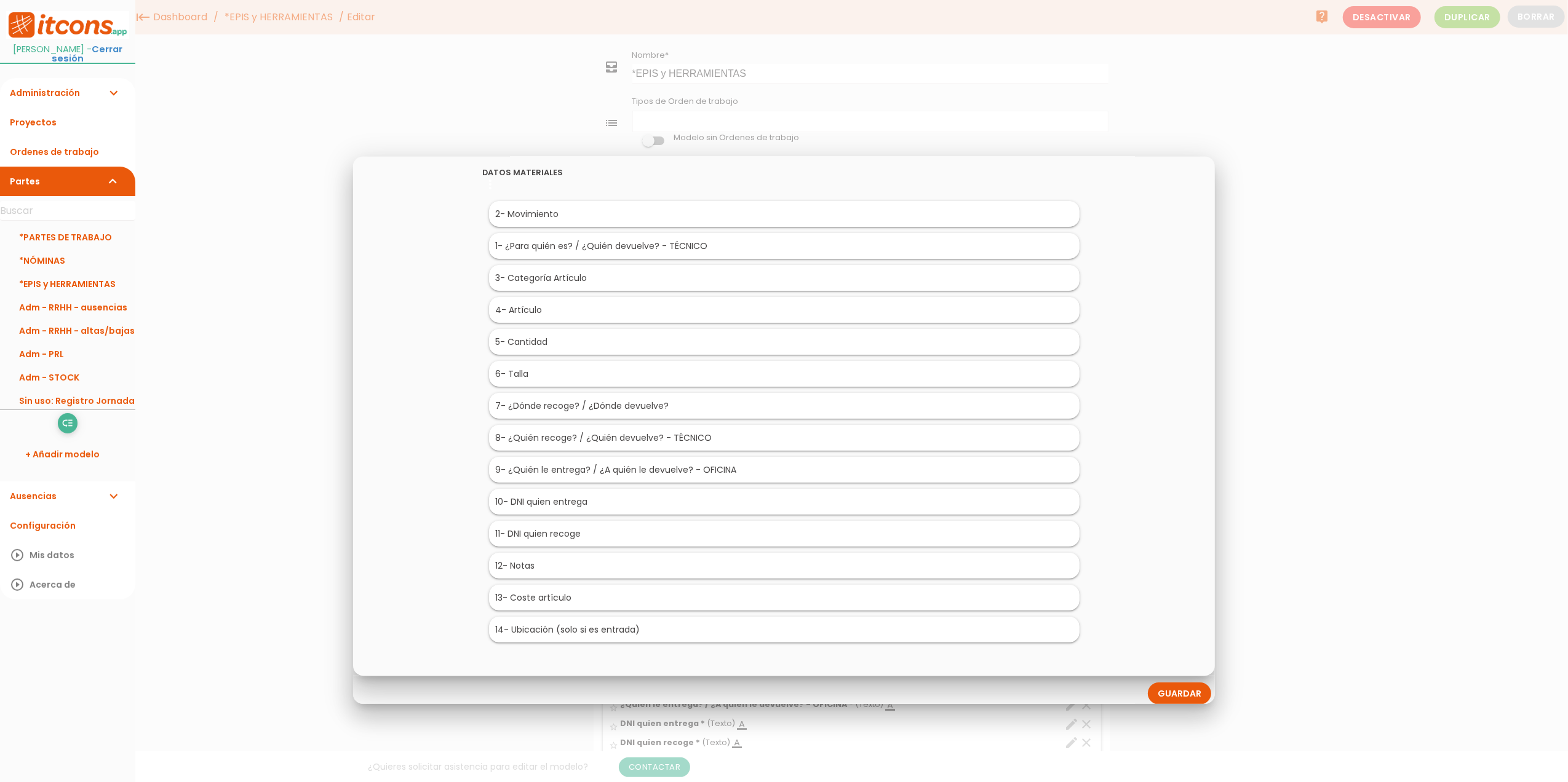
scroll to position [30, 0]
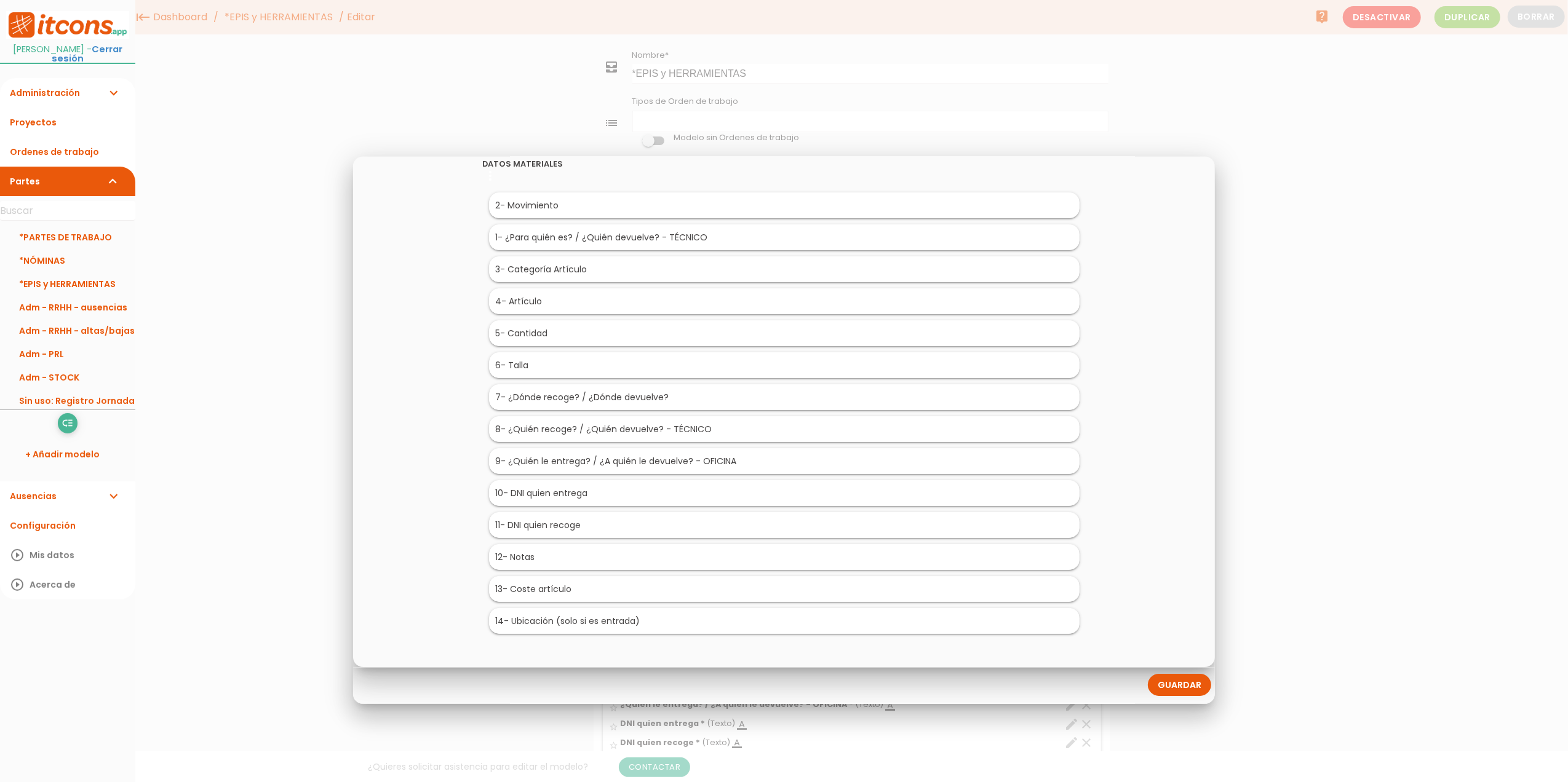
click at [1178, 683] on link "Guardar" at bounding box center [1179, 684] width 63 height 22
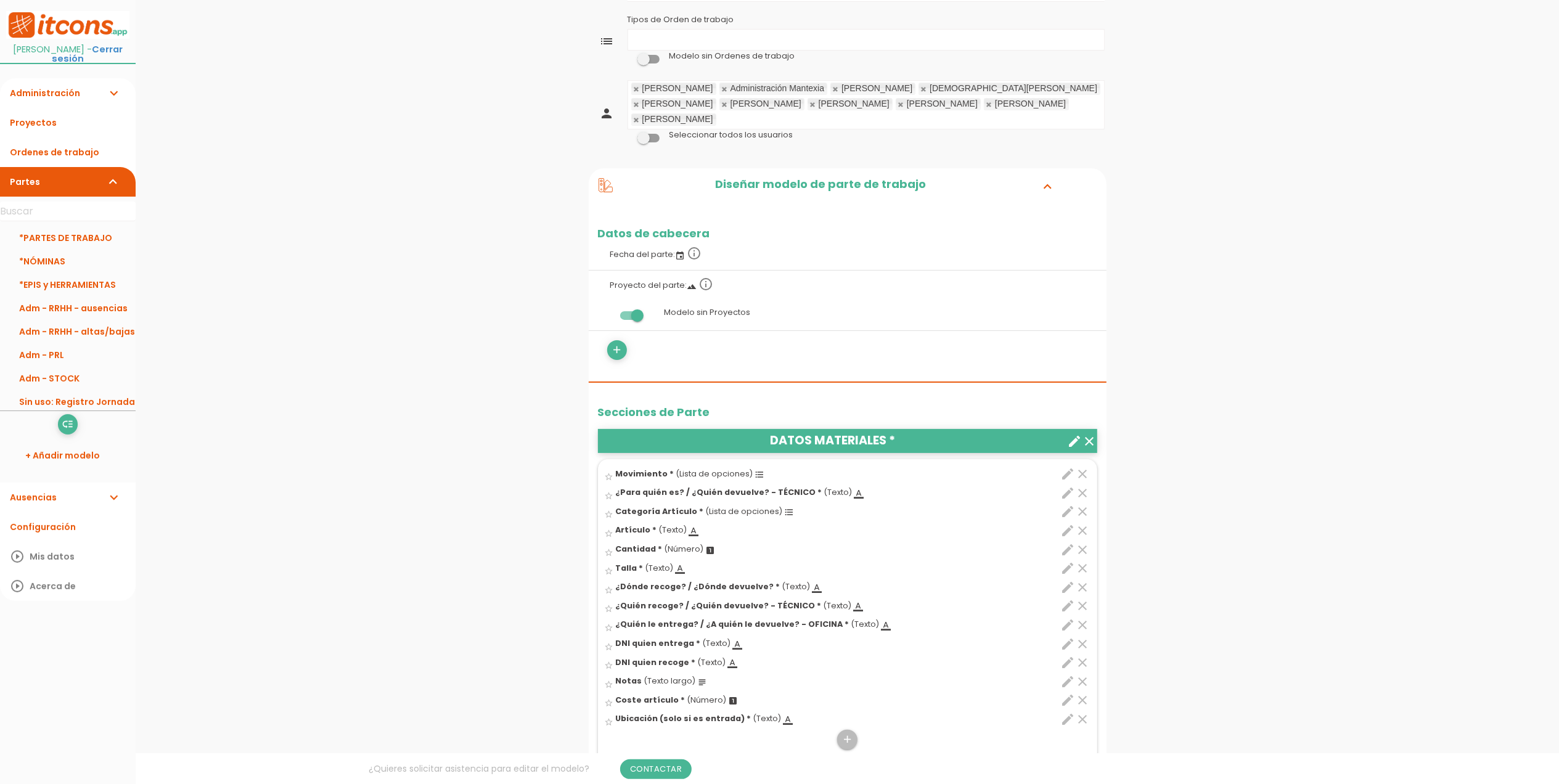
scroll to position [164, 0]
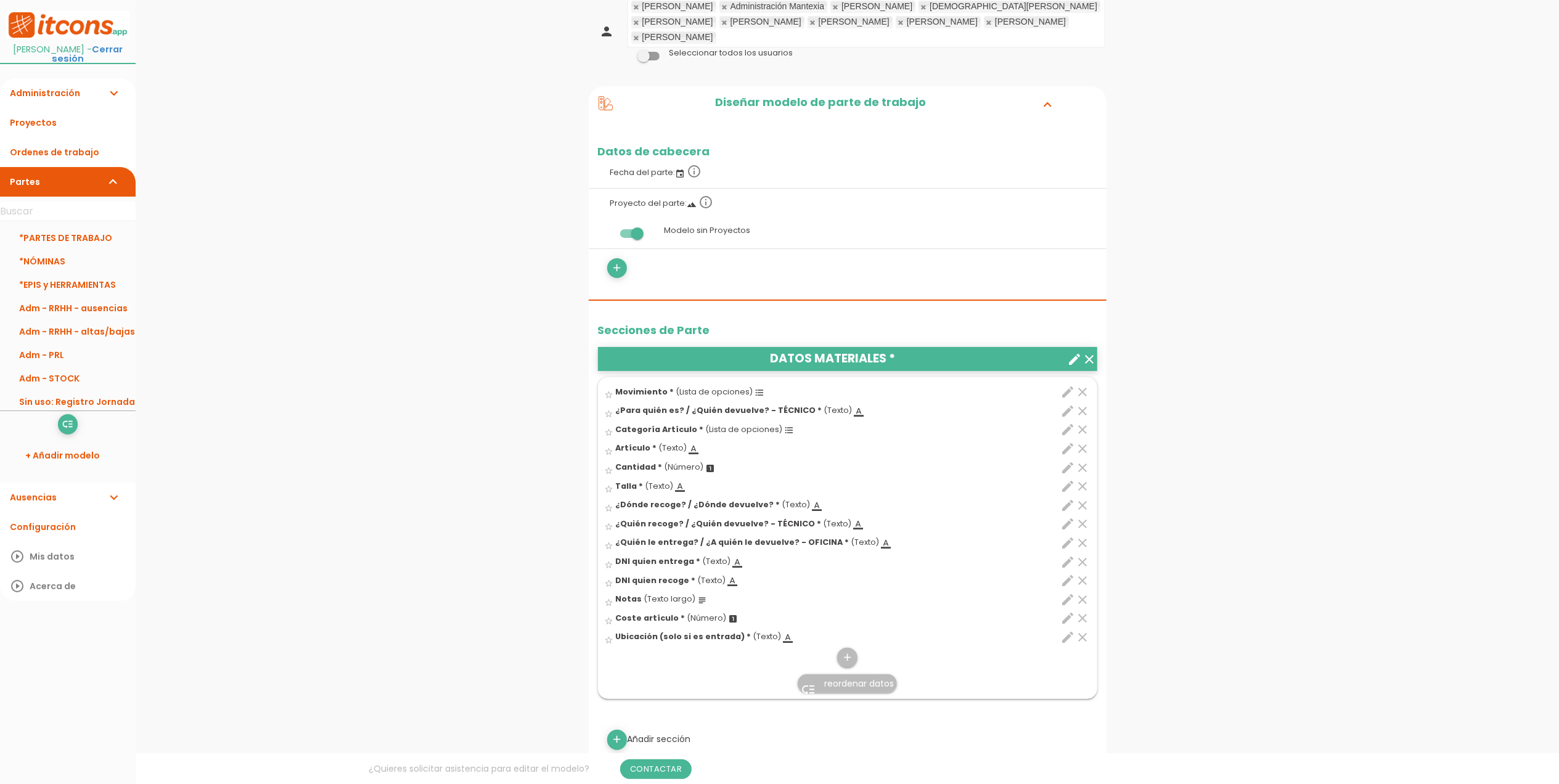
click at [847, 682] on span "reordenar datos" at bounding box center [859, 683] width 70 height 12
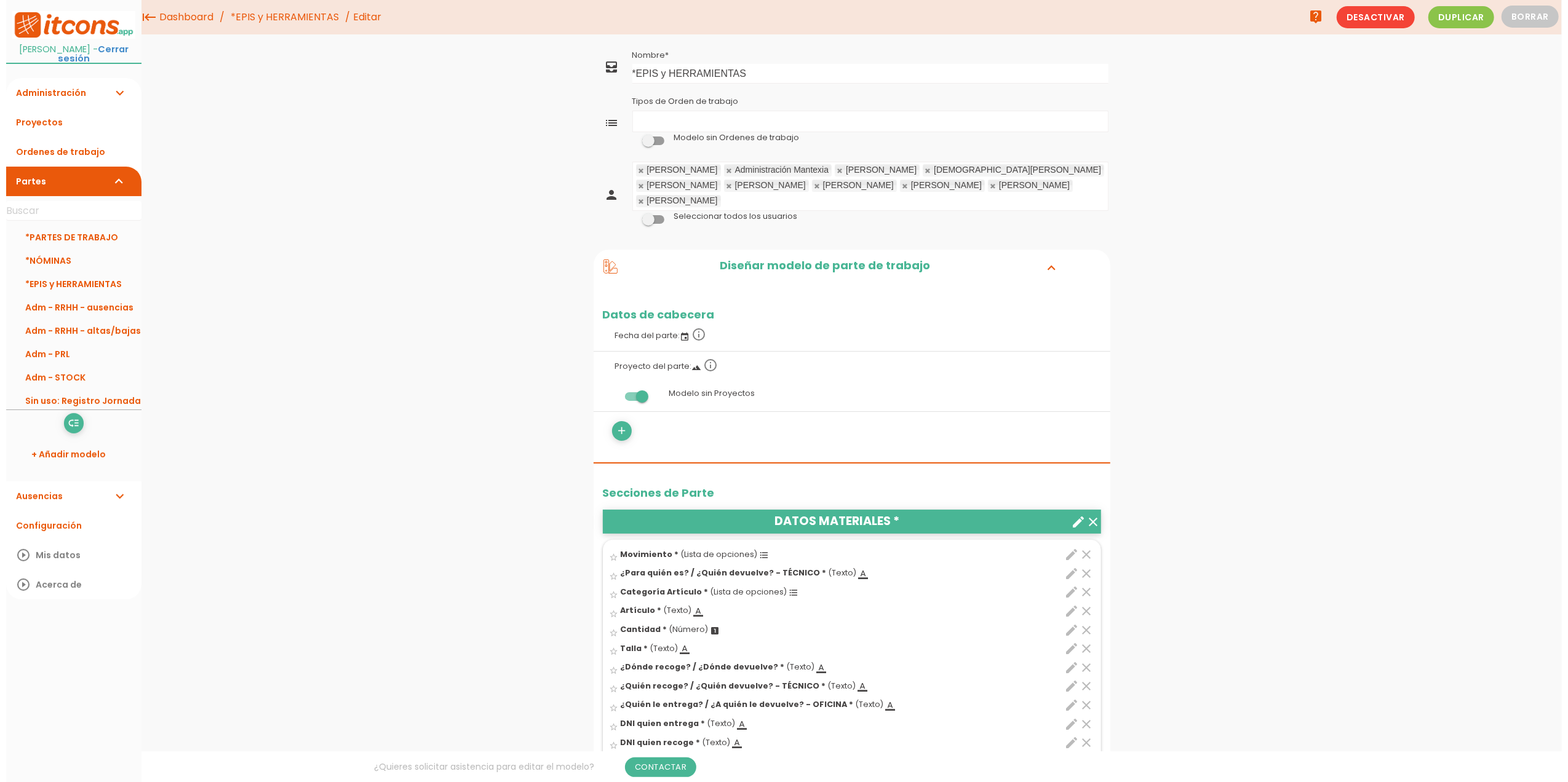
scroll to position [0, 0]
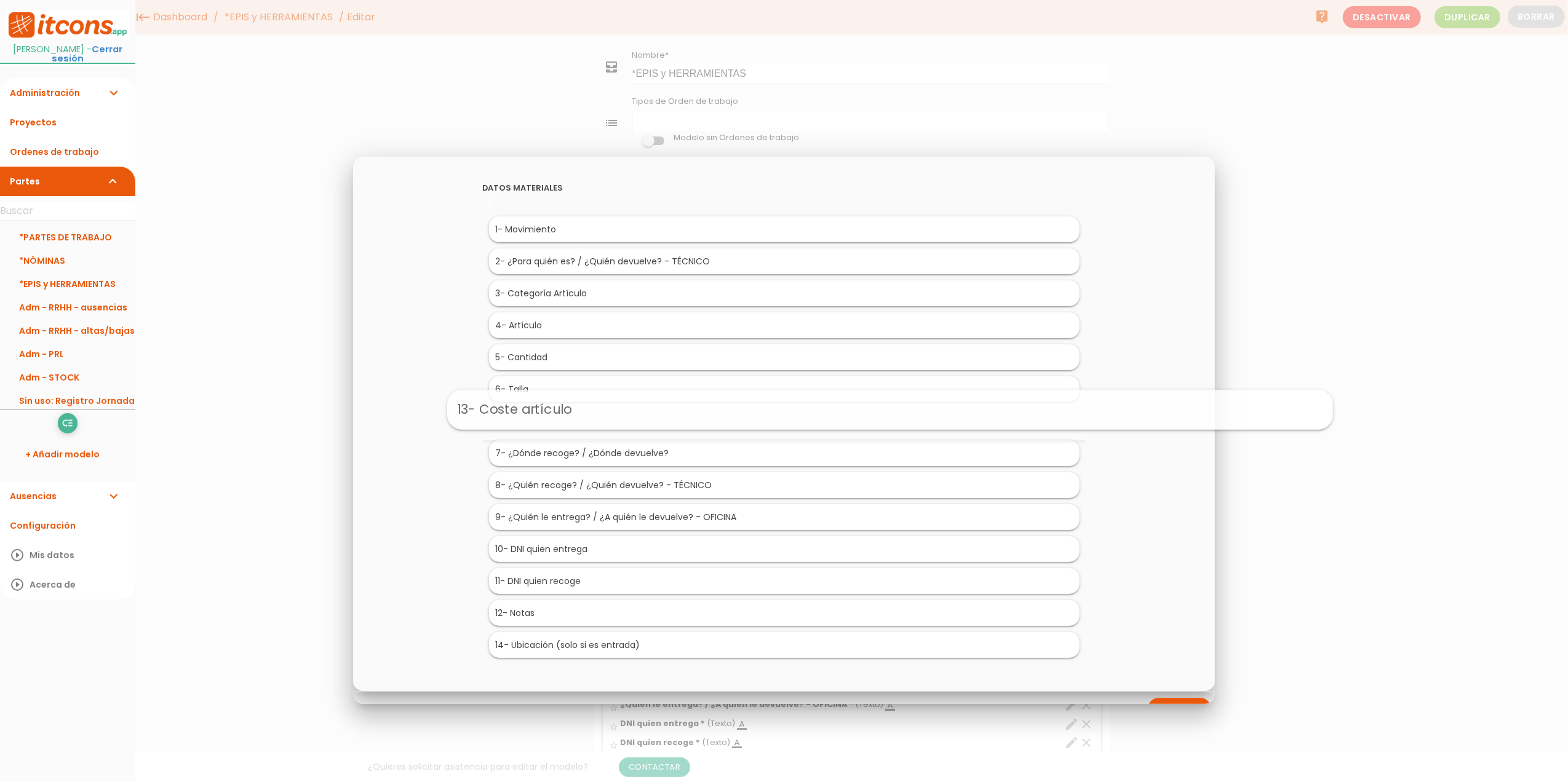
drag, startPoint x: 552, startPoint y: 619, endPoint x: 657, endPoint y: 409, distance: 234.8
drag, startPoint x: 543, startPoint y: 651, endPoint x: 670, endPoint y: 440, distance: 246.3
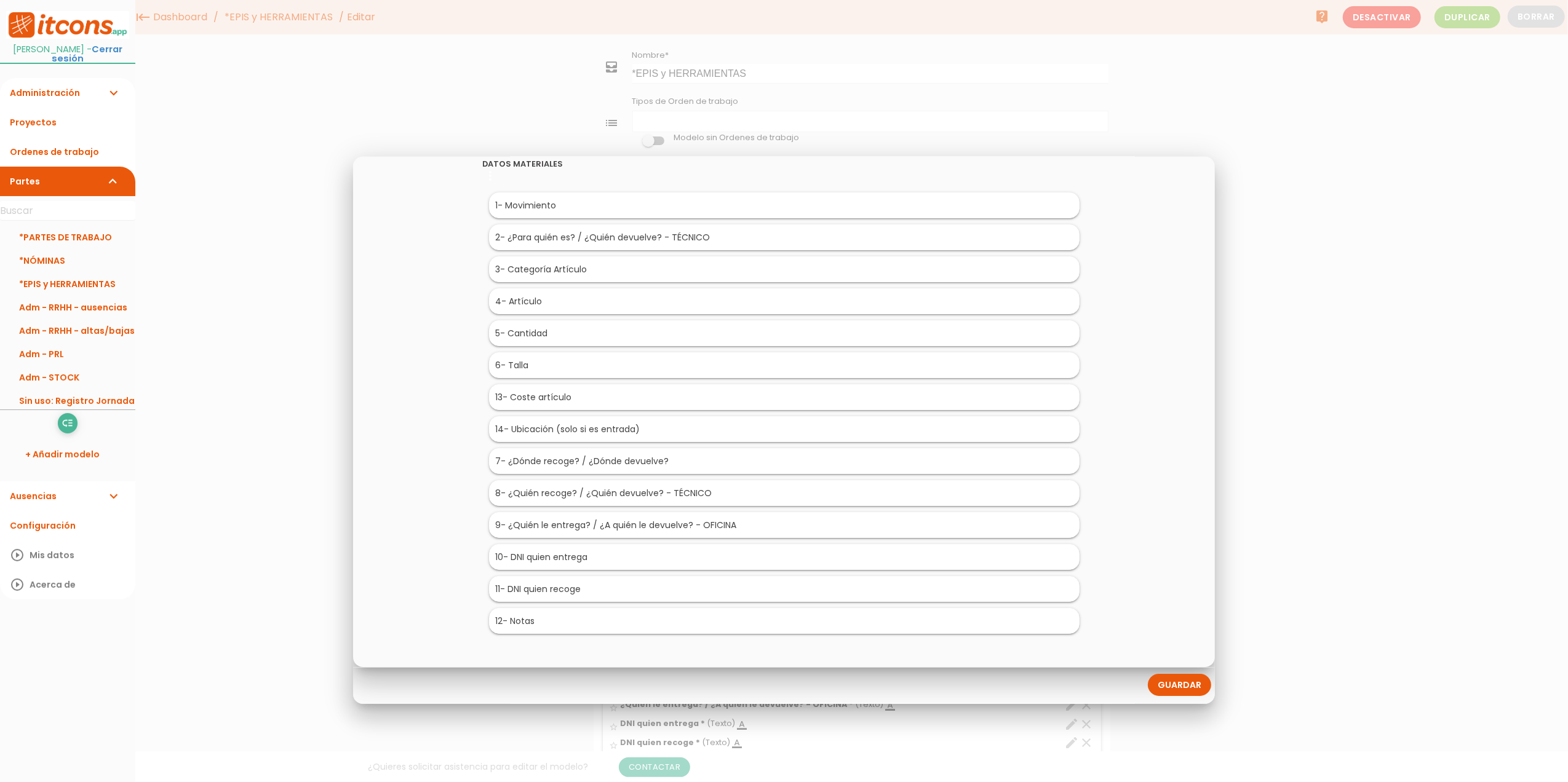
click at [1165, 682] on link "Guardar" at bounding box center [1179, 684] width 63 height 22
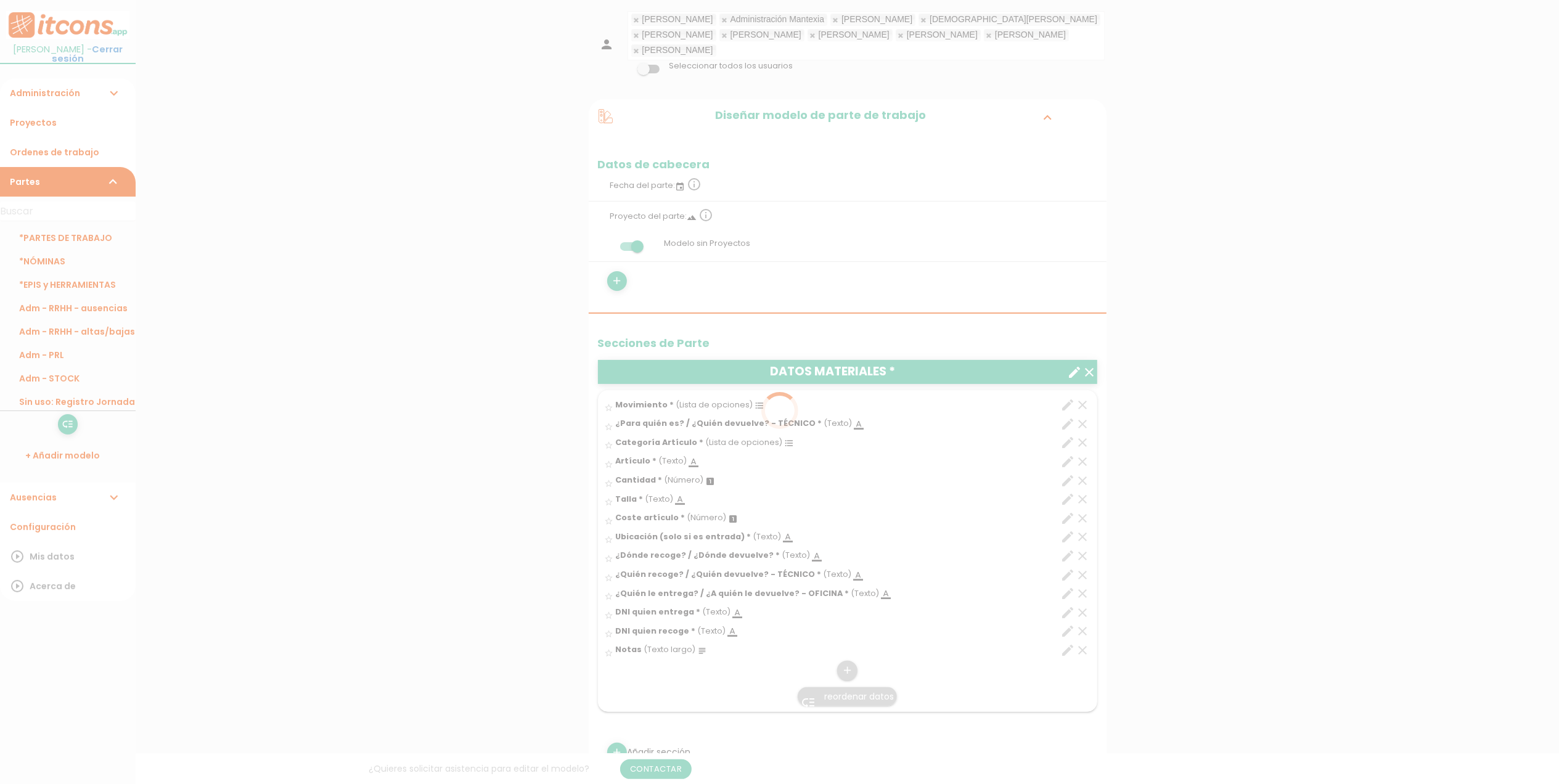
scroll to position [247, 0]
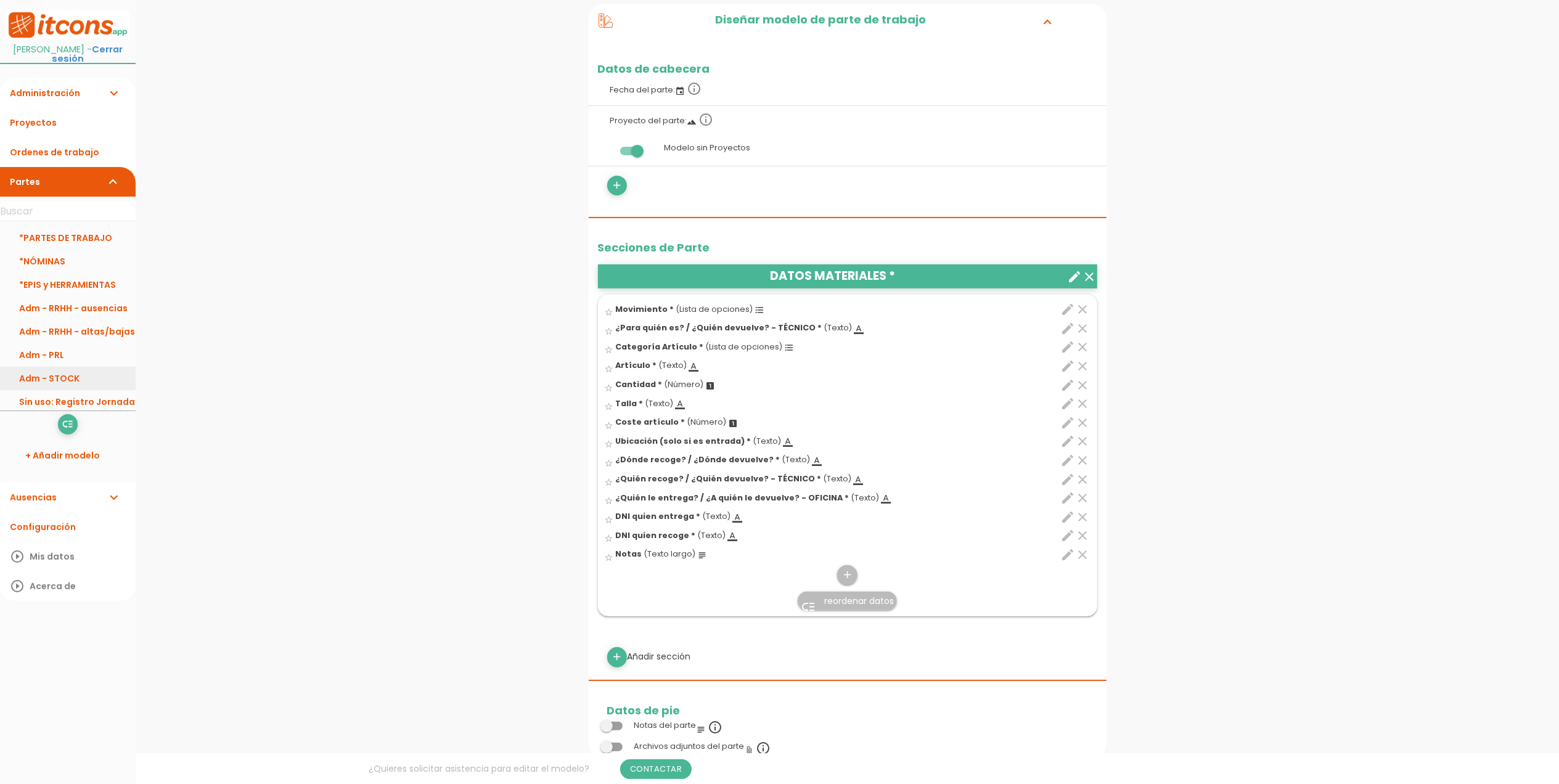
click at [70, 382] on link "Adm - STOCK" at bounding box center [68, 378] width 136 height 23
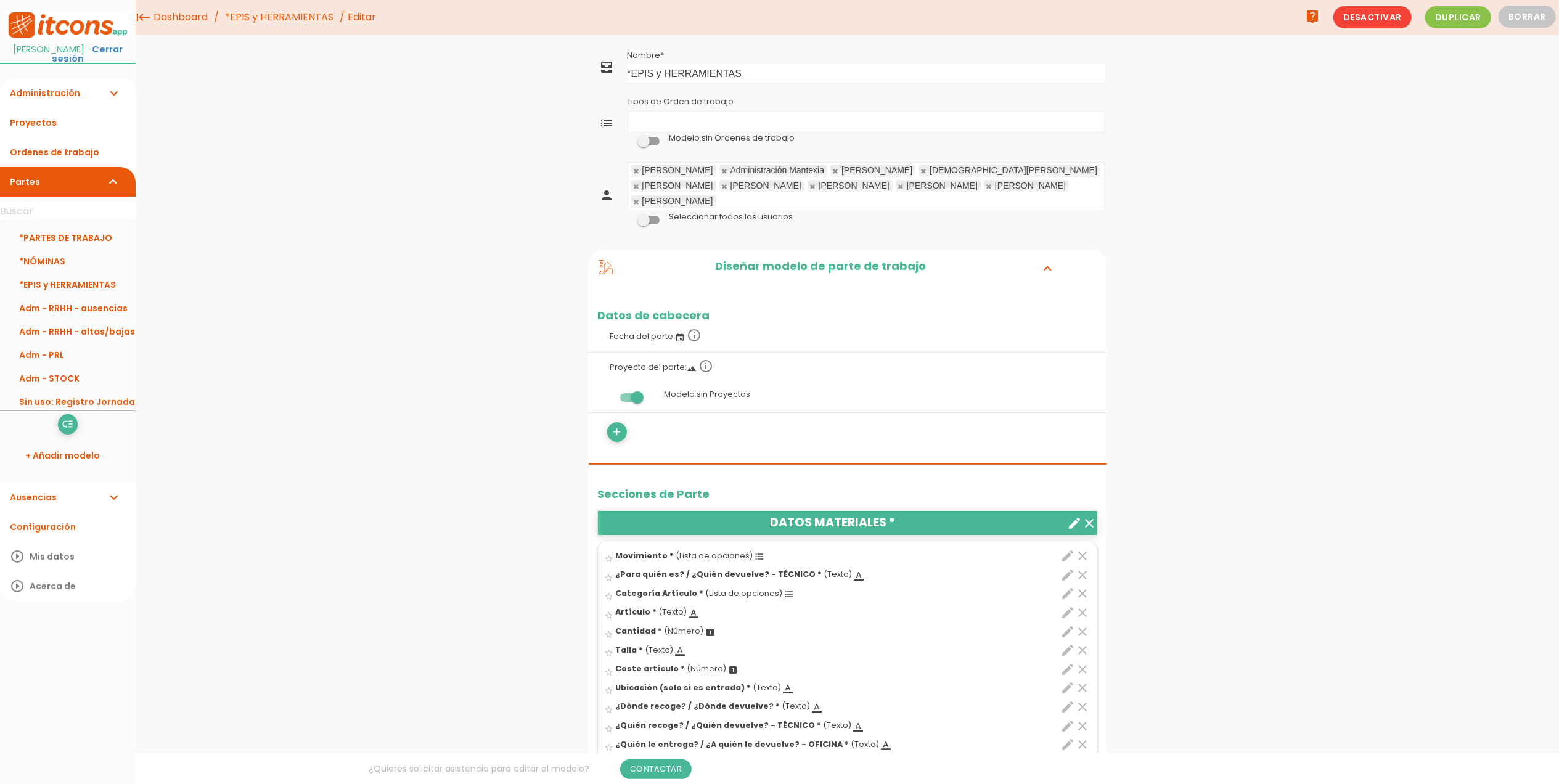
click at [642, 144] on span at bounding box center [649, 141] width 23 height 9
click at [628, 138] on input "checkbox" at bounding box center [628, 138] width 0 height 0
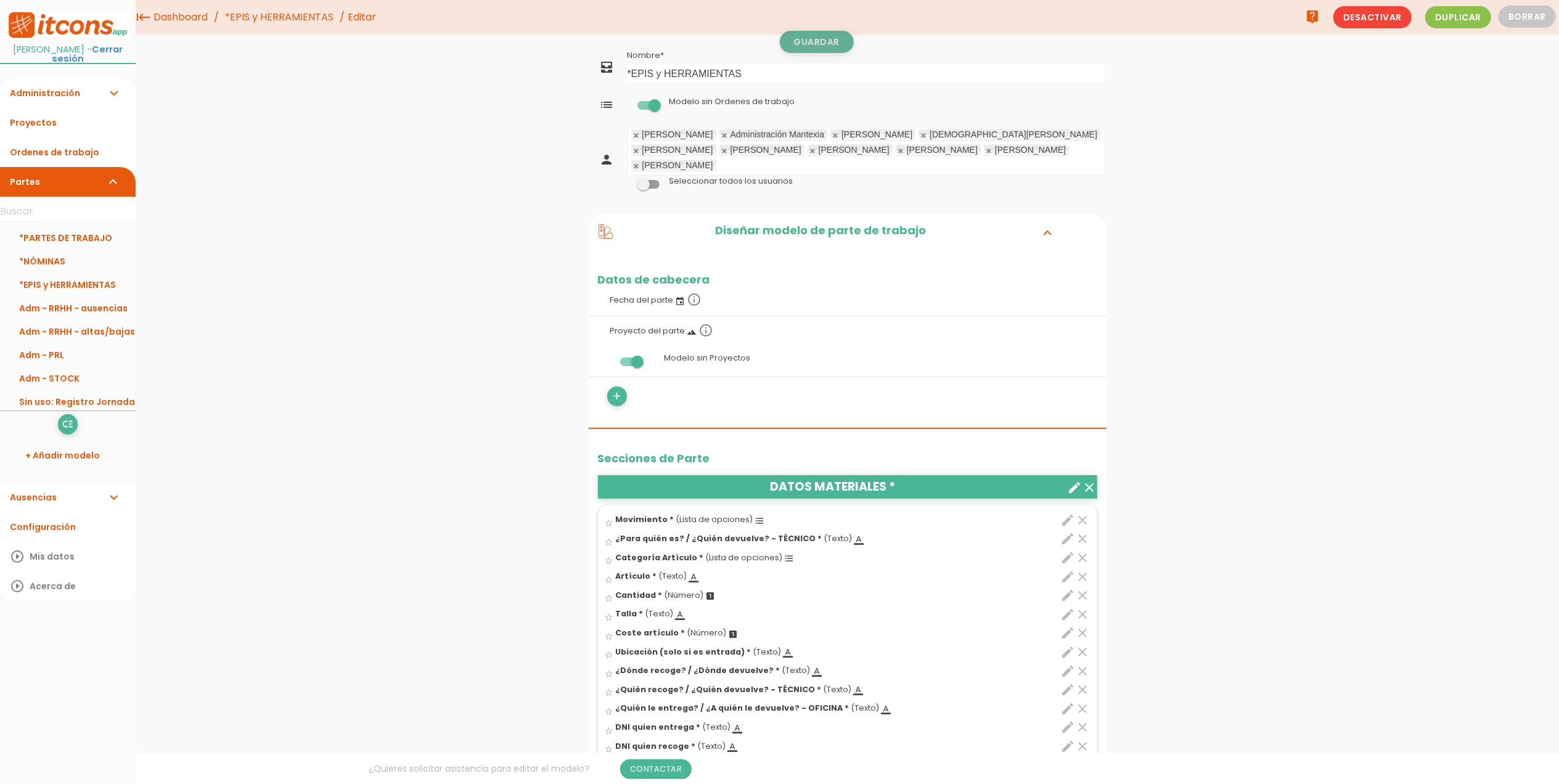
click at [810, 45] on link "Guardar" at bounding box center [817, 42] width 74 height 22
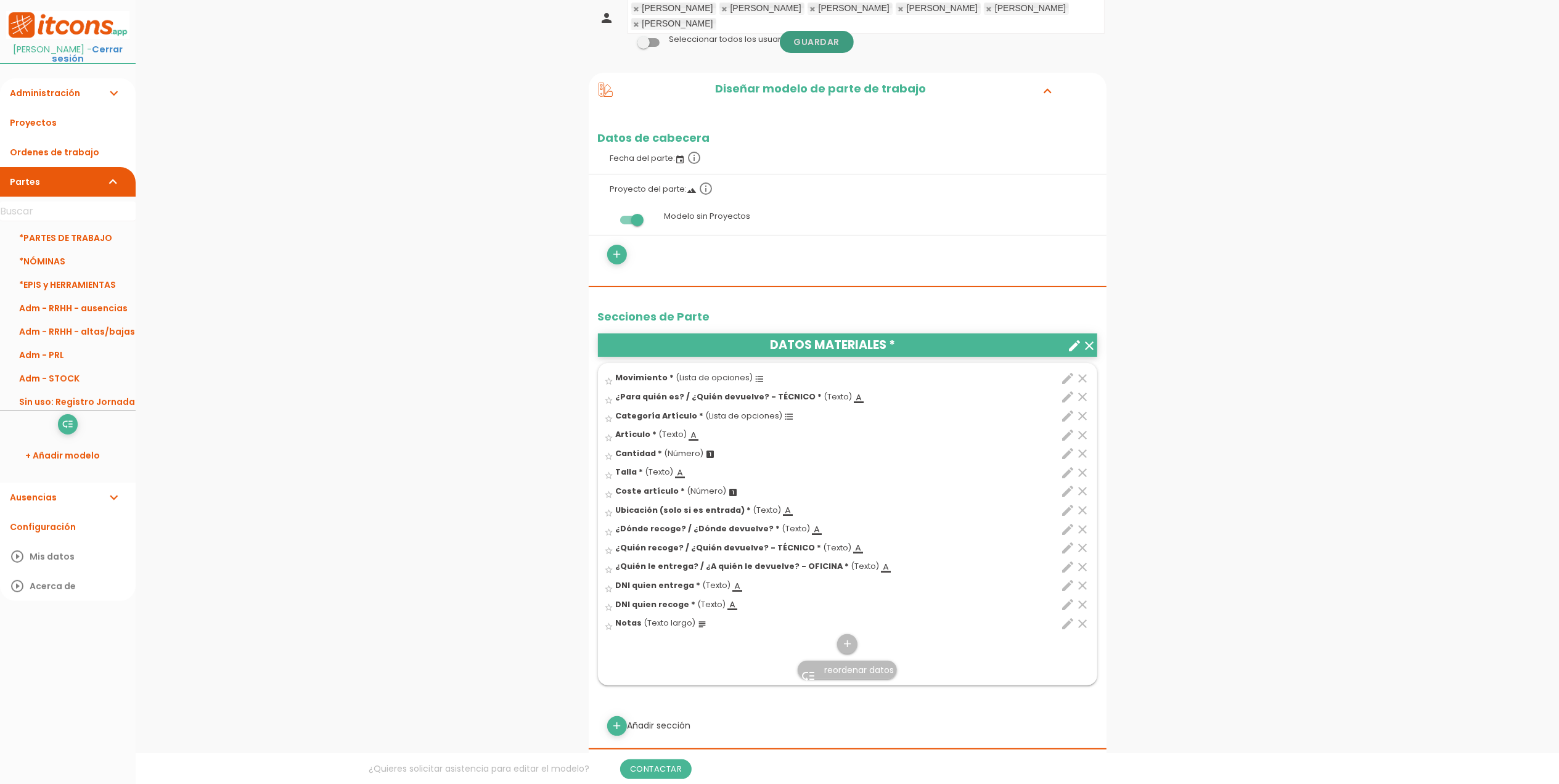
scroll to position [408, 0]
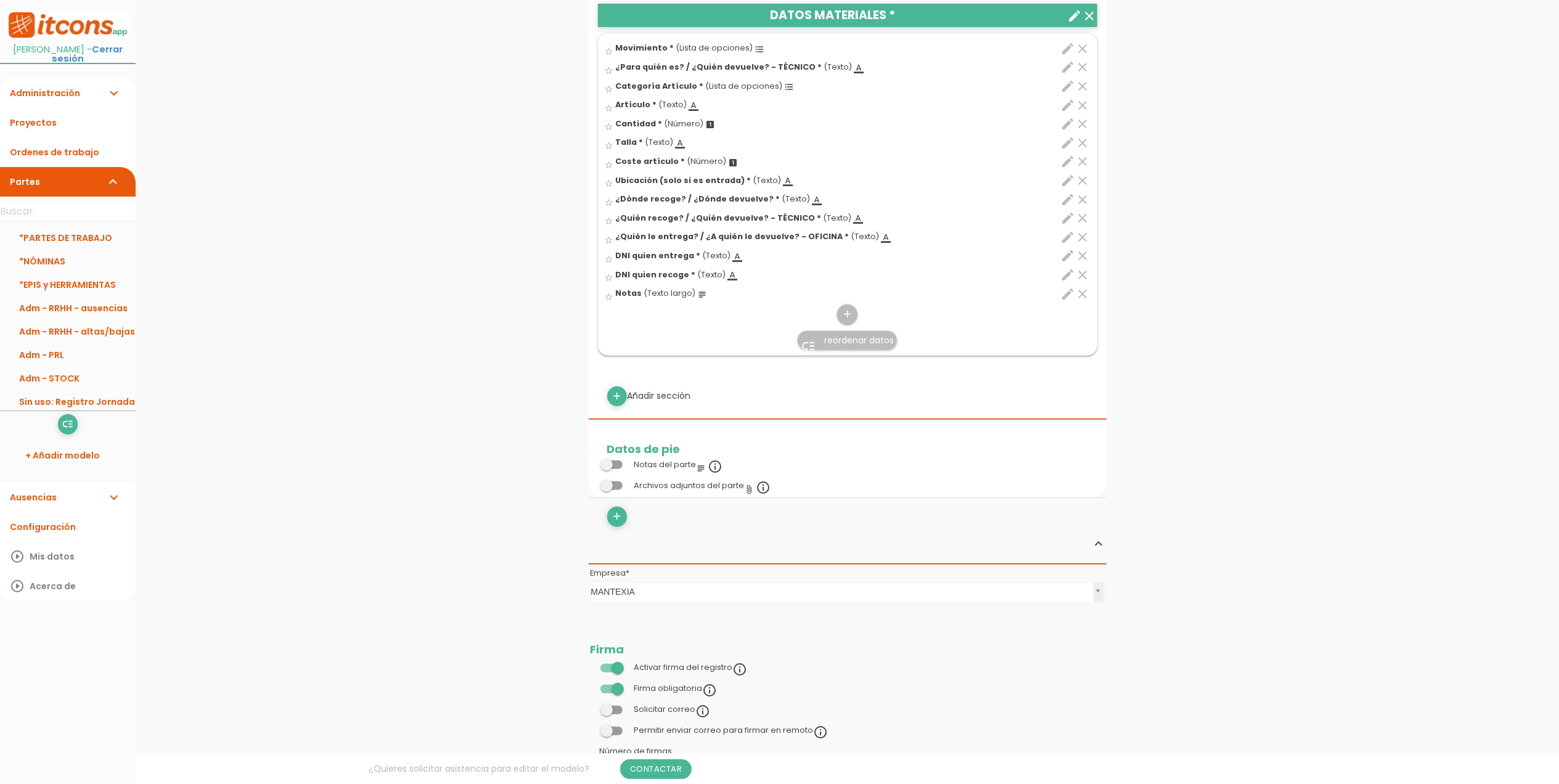
scroll to position [219, 0]
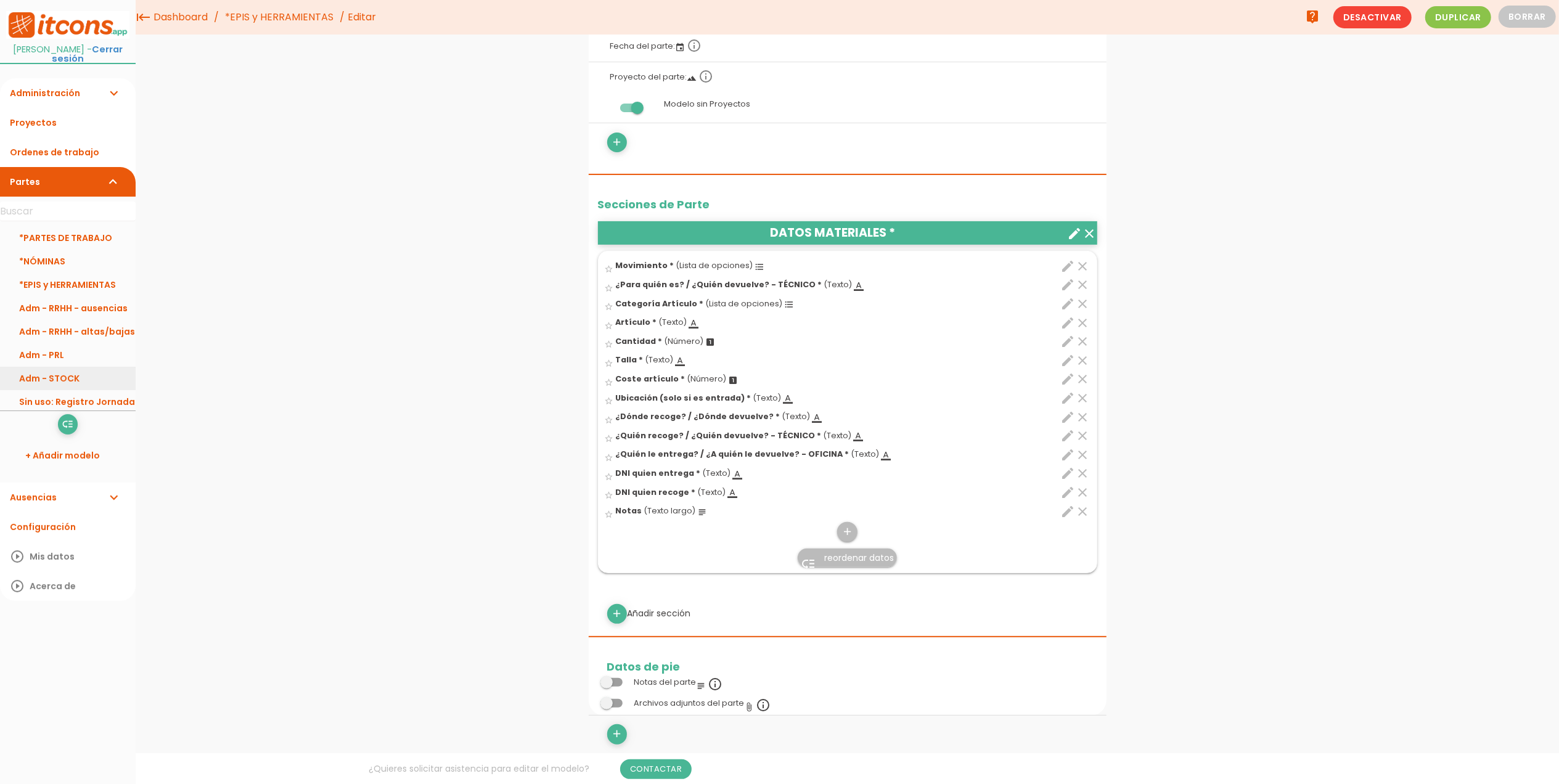
click at [70, 380] on link "Adm - STOCK" at bounding box center [68, 378] width 136 height 23
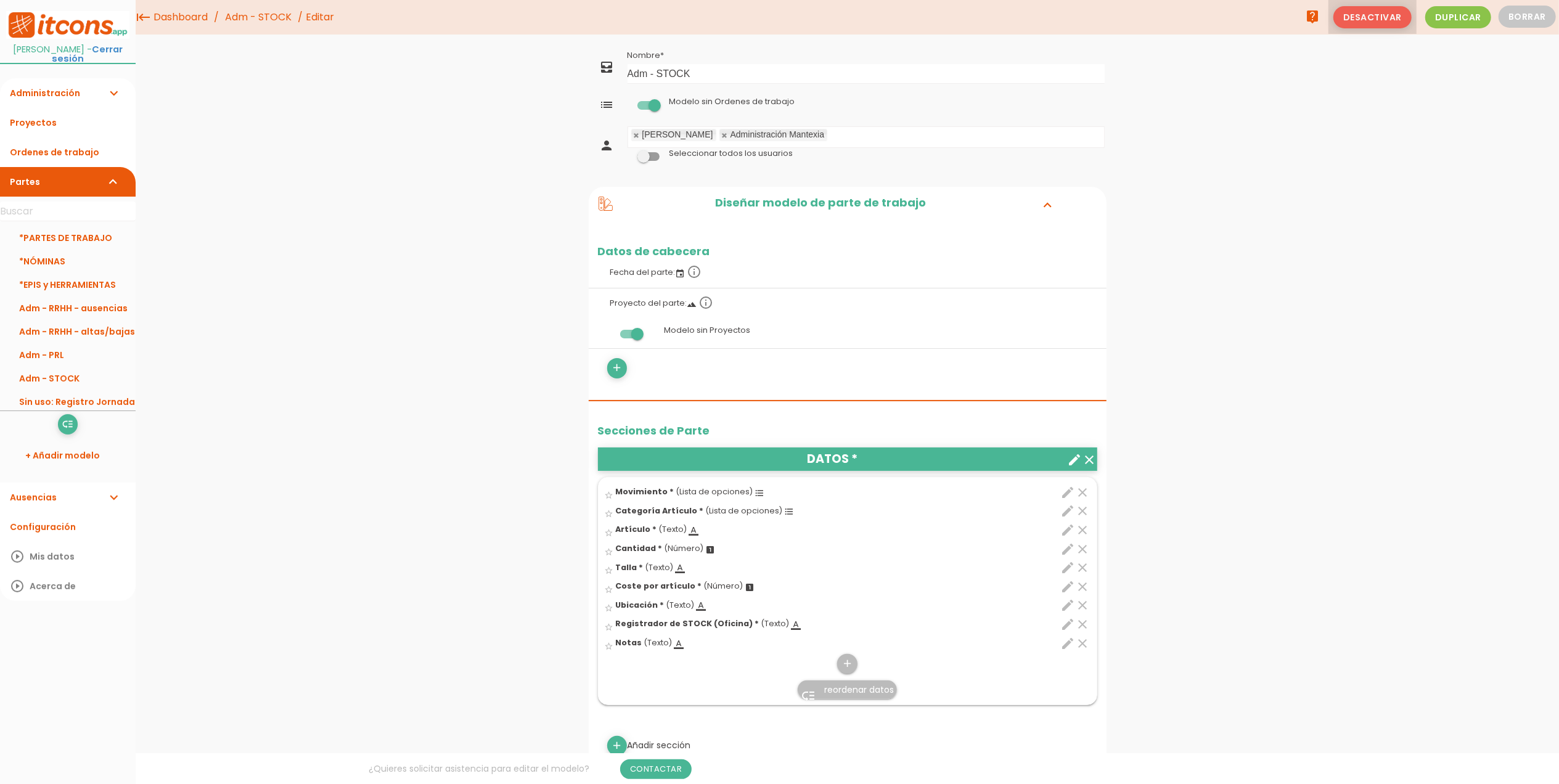
click at [1362, 14] on span "Desactivar" at bounding box center [1373, 18] width 78 height 22
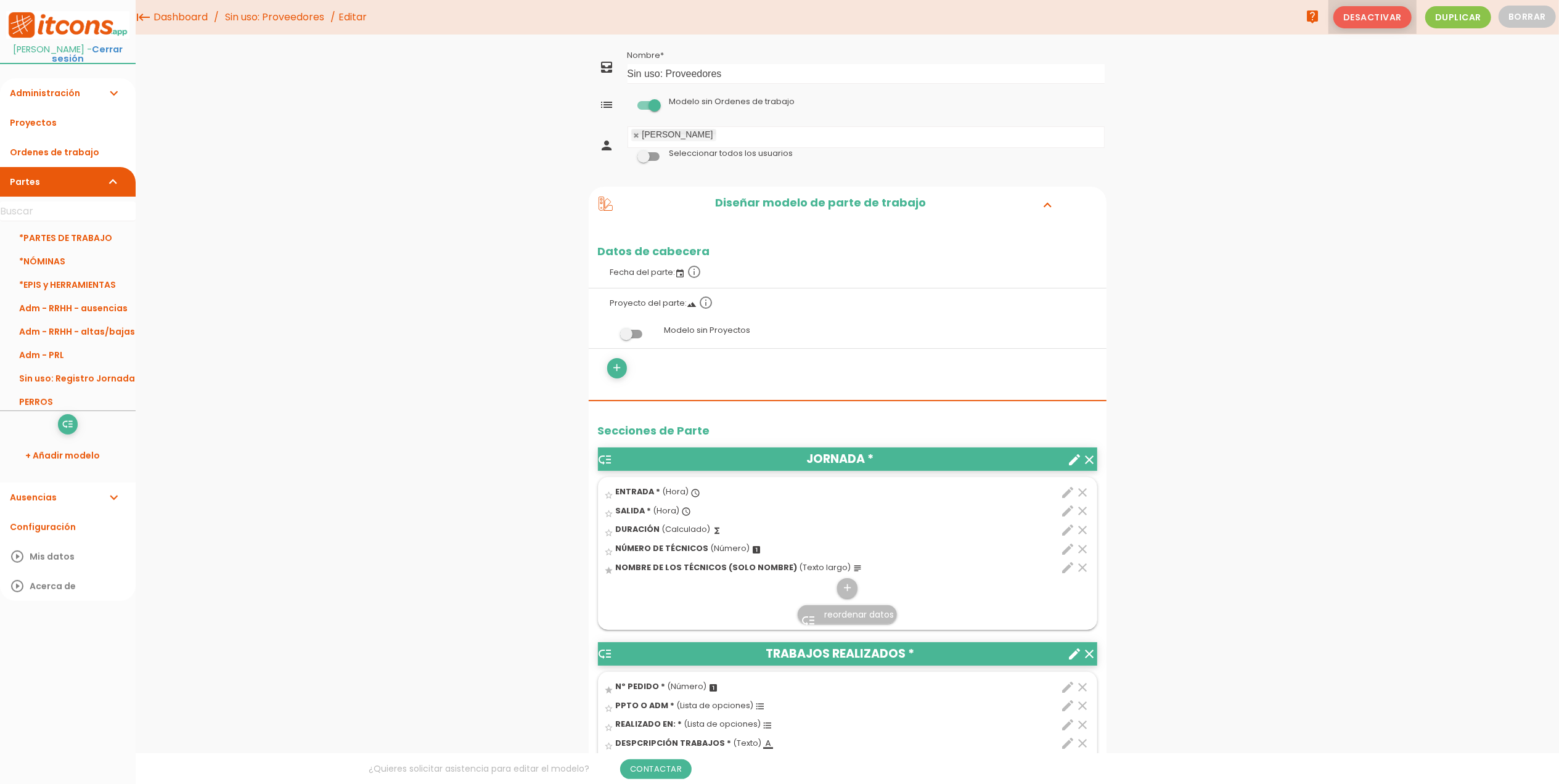
click at [1377, 14] on span "Desactivar" at bounding box center [1373, 18] width 78 height 22
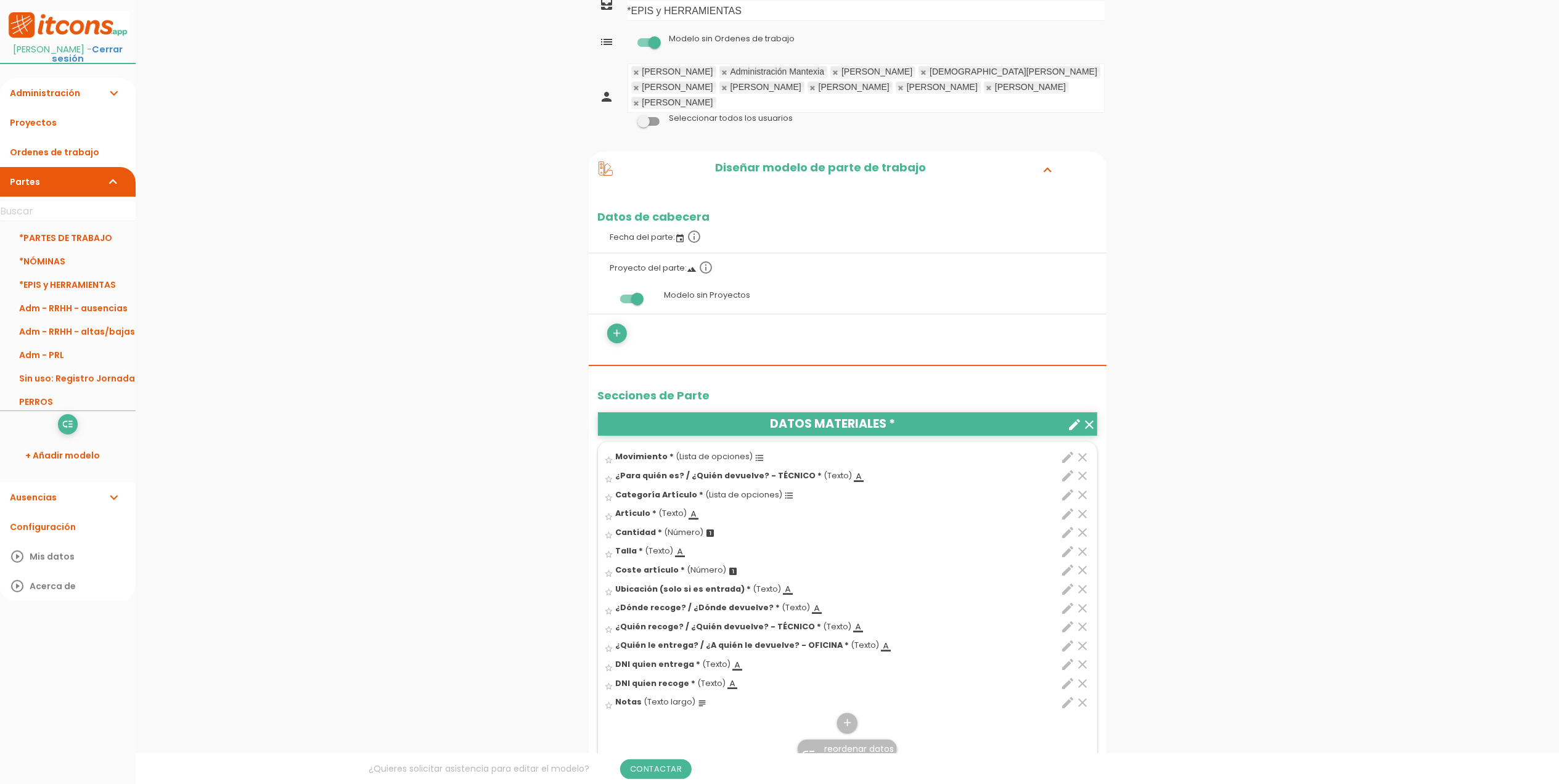
scroll to position [82, 0]
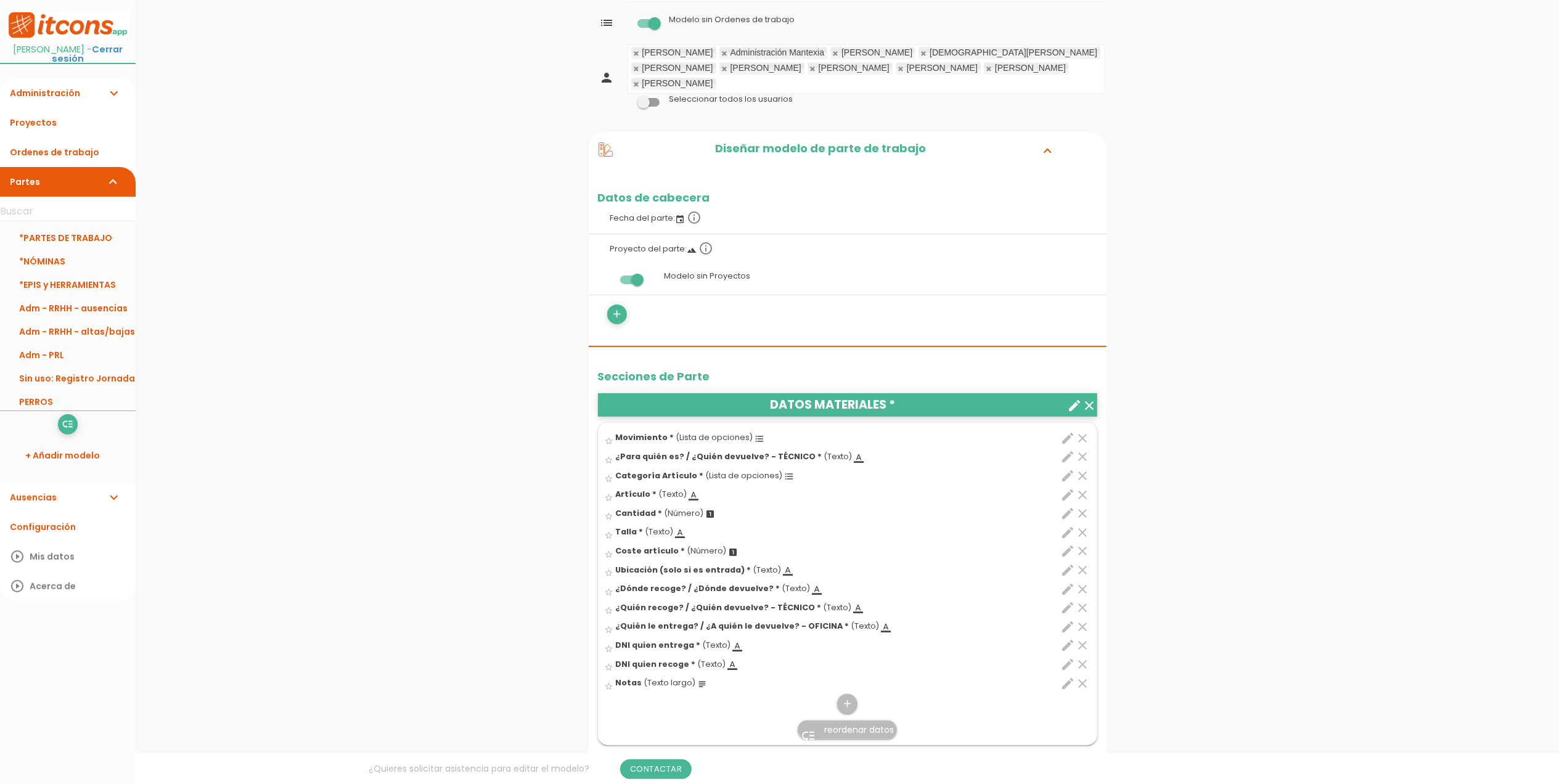
click at [438, 291] on div "menu keyboard_tab Dashboard *EPIS y HERRAMIENTAS Editar" at bounding box center [848, 715] width 1424 height 1595
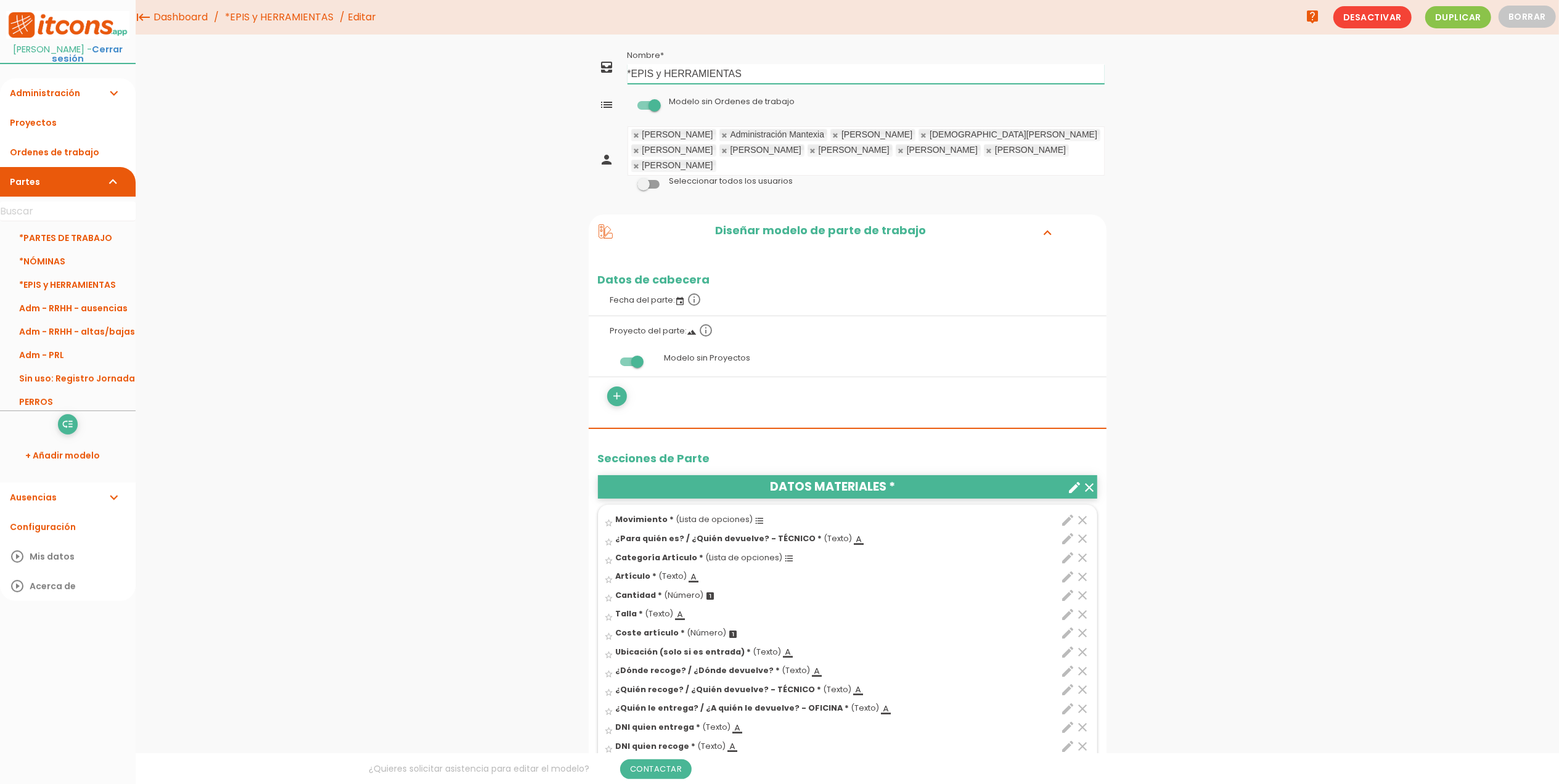
drag, startPoint x: 748, startPoint y: 73, endPoint x: 634, endPoint y: 67, distance: 114.2
click at [634, 67] on input "*EPIS y HERRAMIENTAS" at bounding box center [866, 74] width 477 height 20
drag, startPoint x: 666, startPoint y: 78, endPoint x: 630, endPoint y: 71, distance: 36.7
click at [630, 71] on input "*Control MATERIALES" at bounding box center [866, 74] width 477 height 20
type input "* MATERIALES"
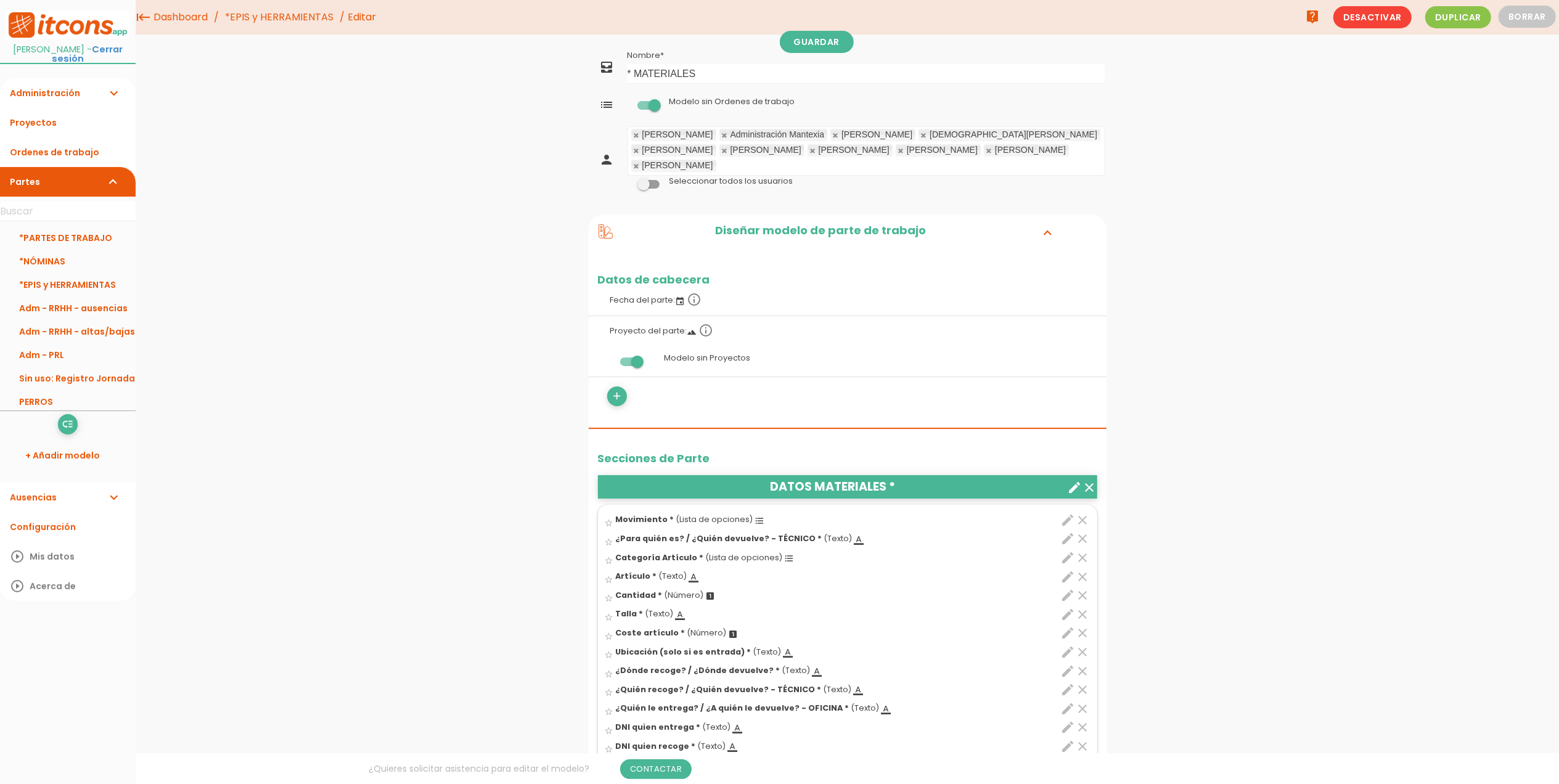
click at [457, 126] on div "menu keyboard_tab Dashboard *EPIS y HERRAMIENTAS Editar" at bounding box center [848, 797] width 1424 height 1595
click at [272, 22] on link "*EPIS y HERRAMIENTAS" at bounding box center [279, 17] width 115 height 35
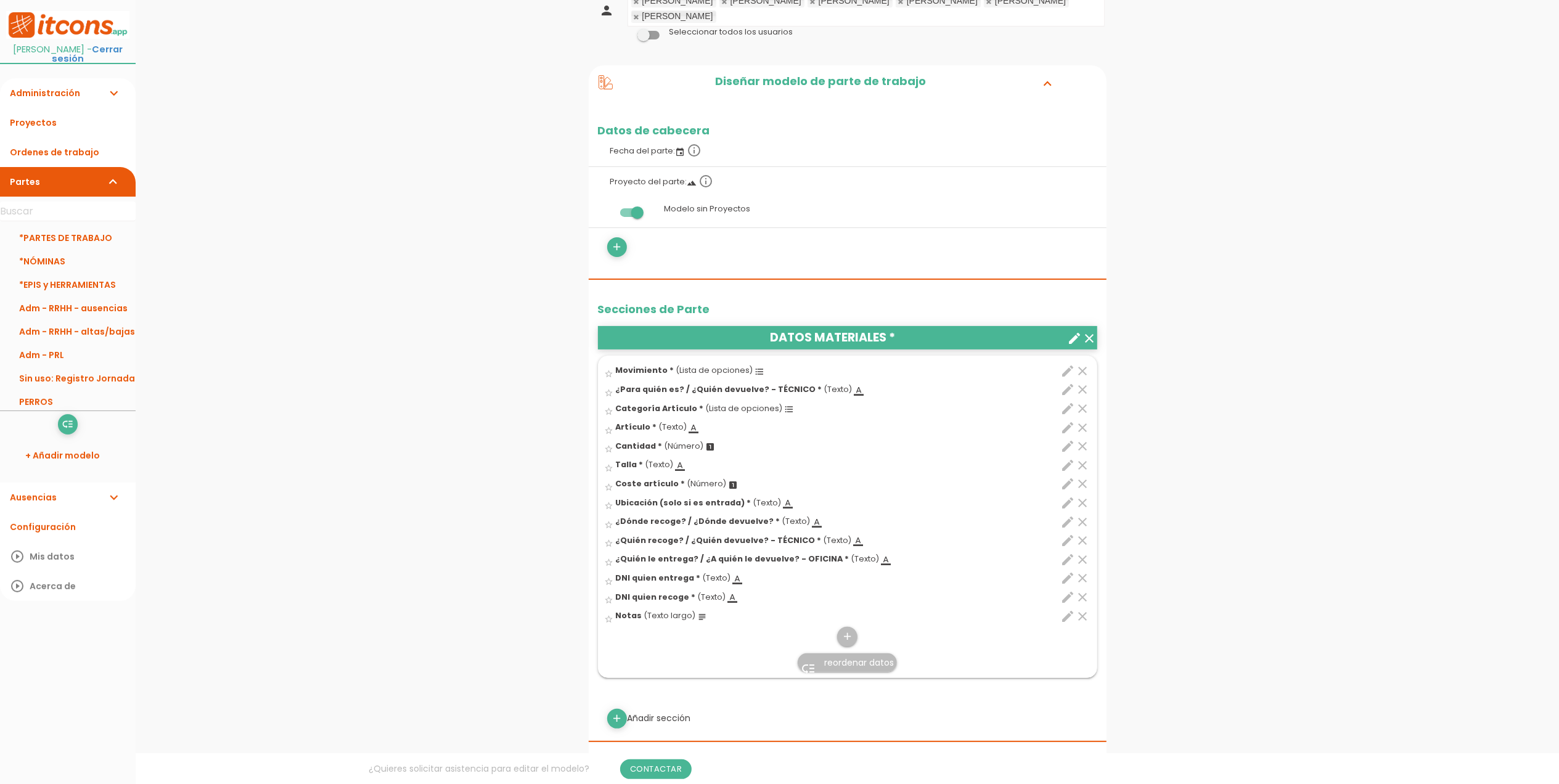
scroll to position [164, 0]
